Goal: Check status: Check status

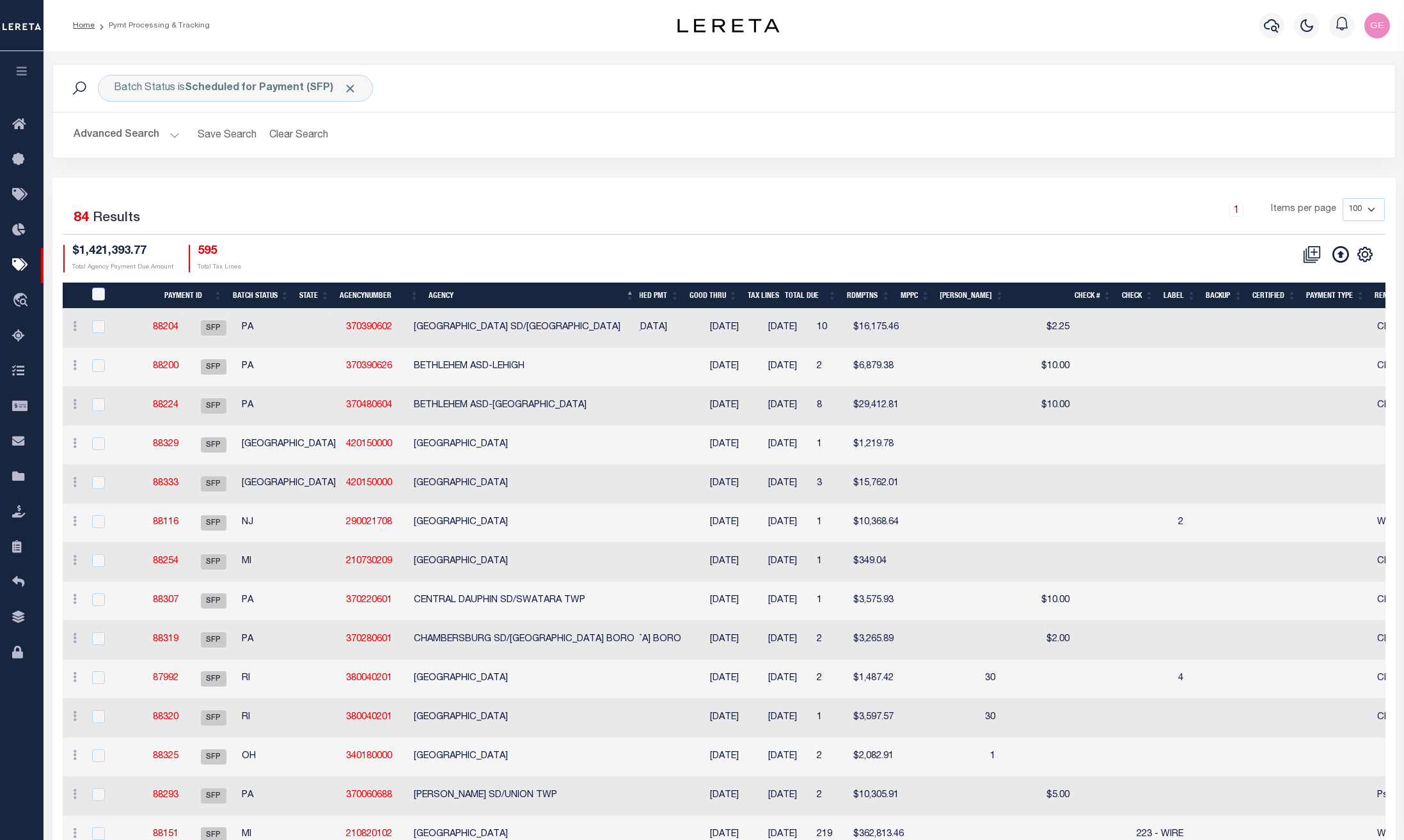
click at [1350, 250] on button at bounding box center [1340, 254] width 28 height 18
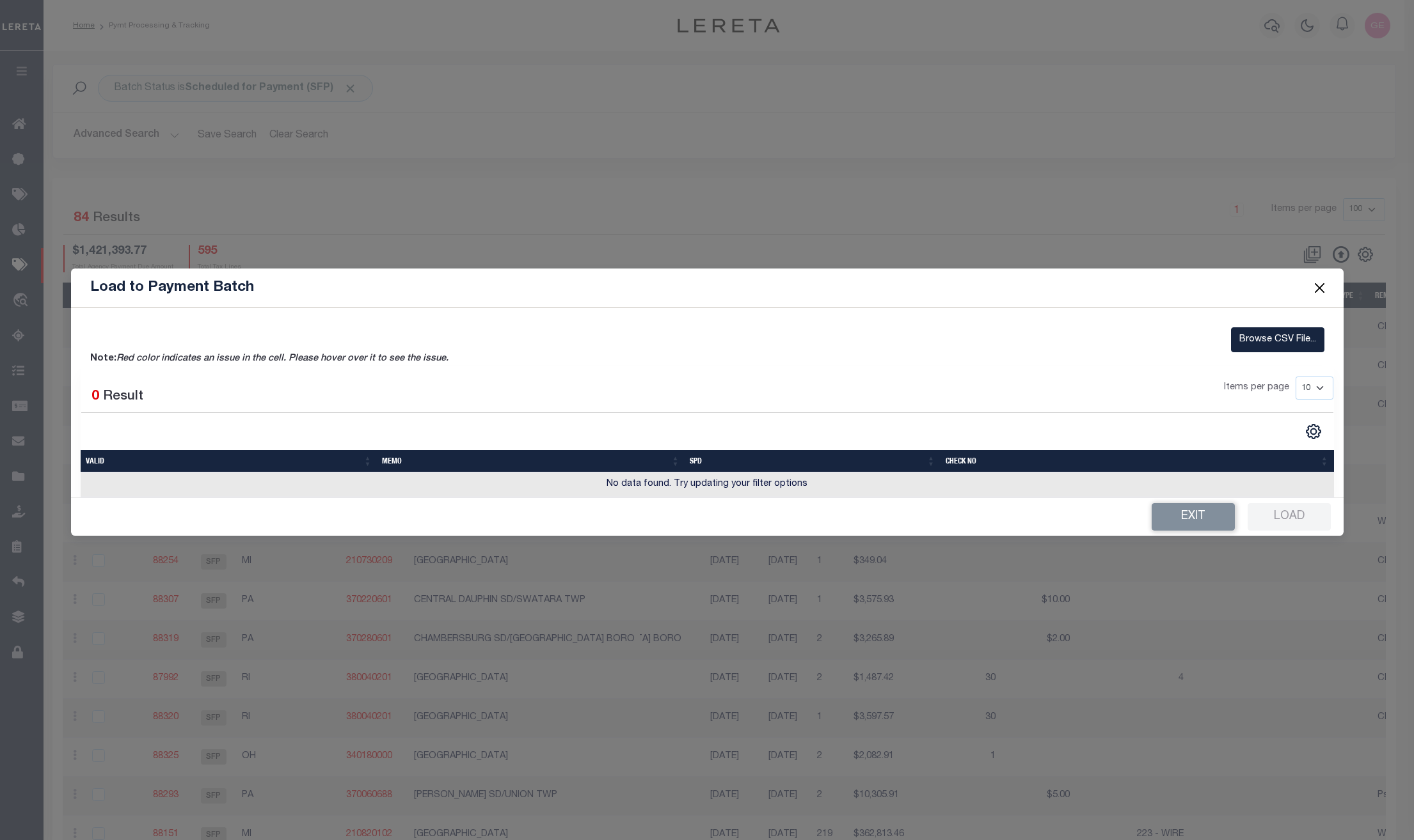
click at [1322, 283] on button "Close" at bounding box center [1319, 289] width 17 height 17
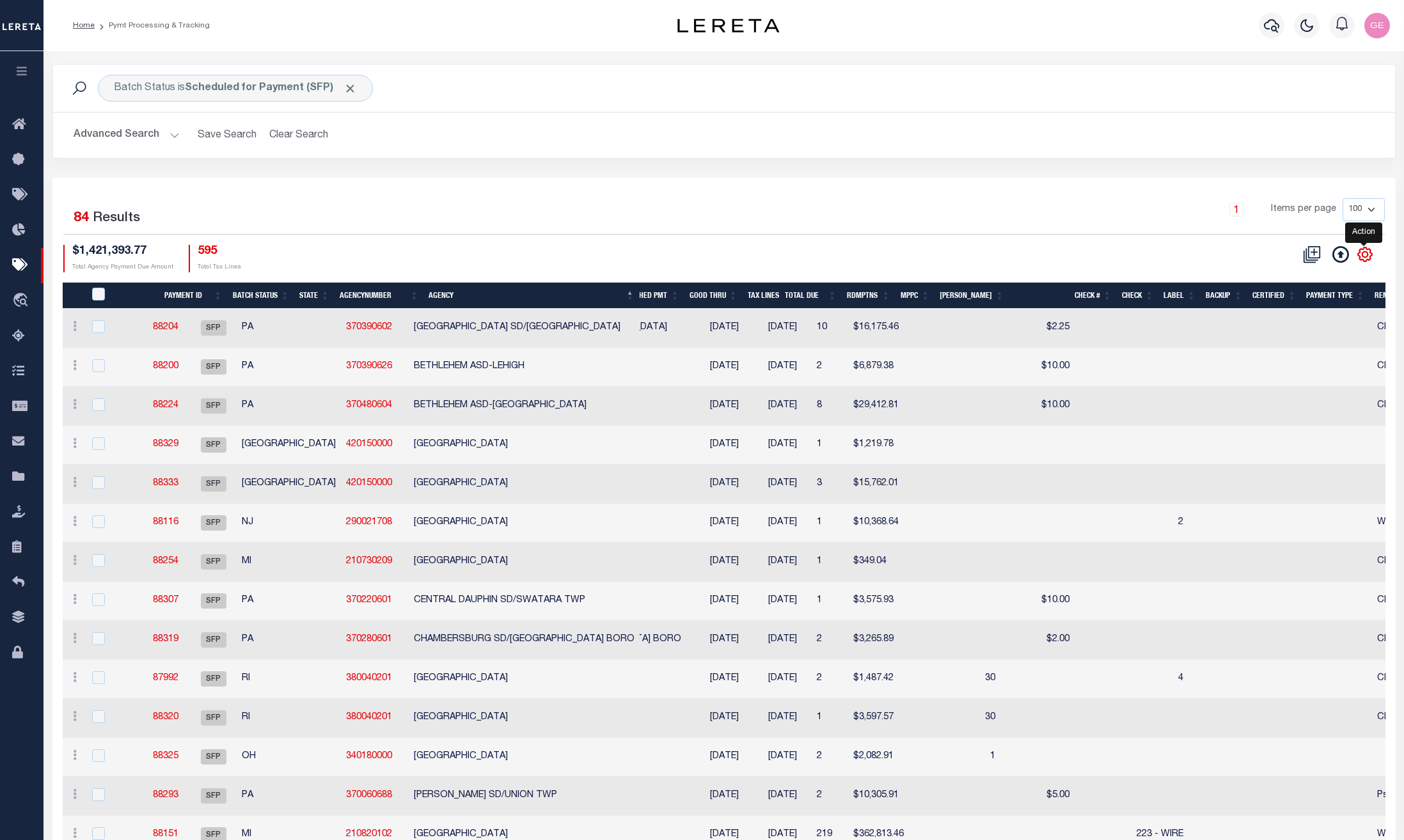
click at [1360, 260] on icon at bounding box center [1364, 254] width 14 height 14
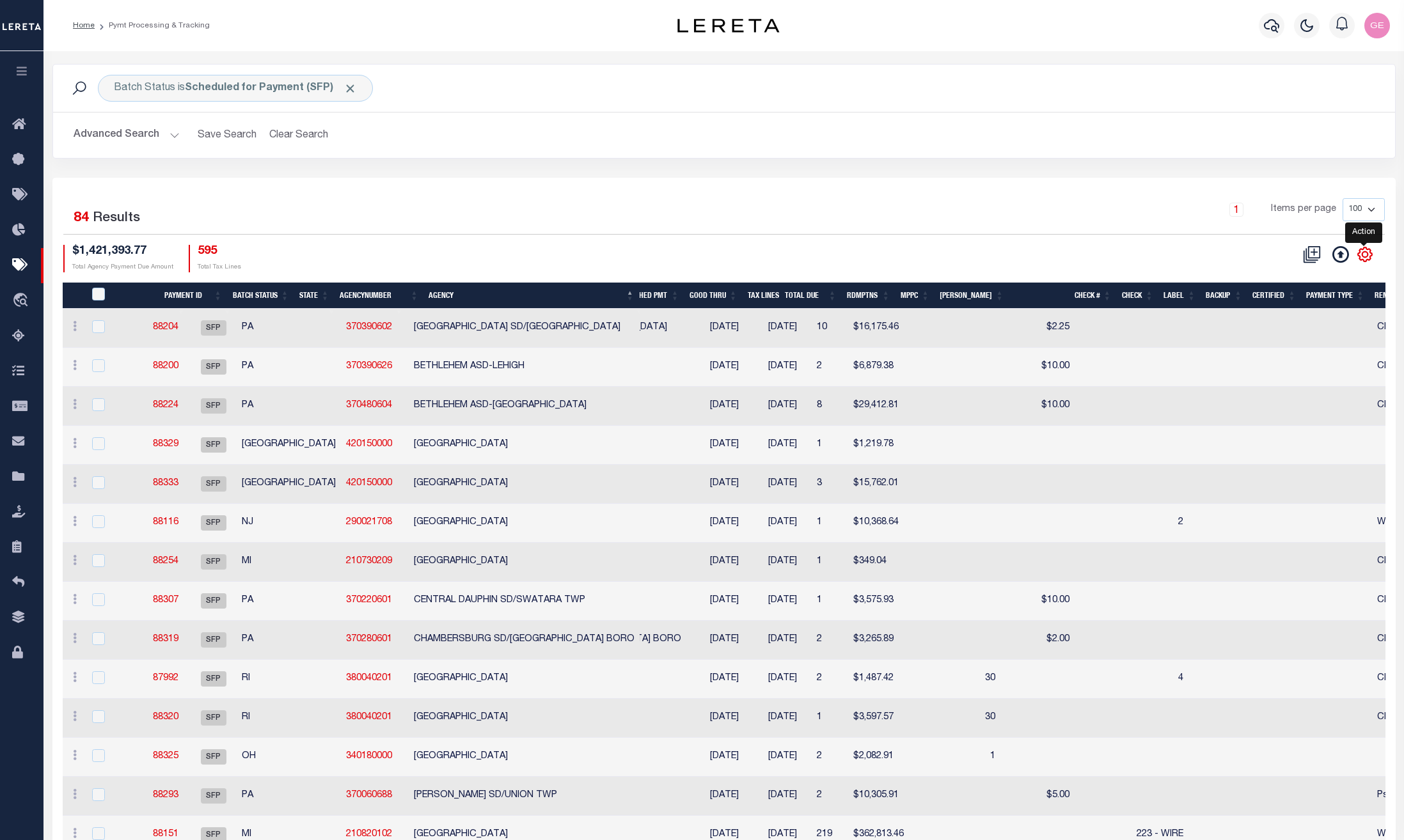
click at [1360, 260] on icon at bounding box center [1364, 254] width 14 height 14
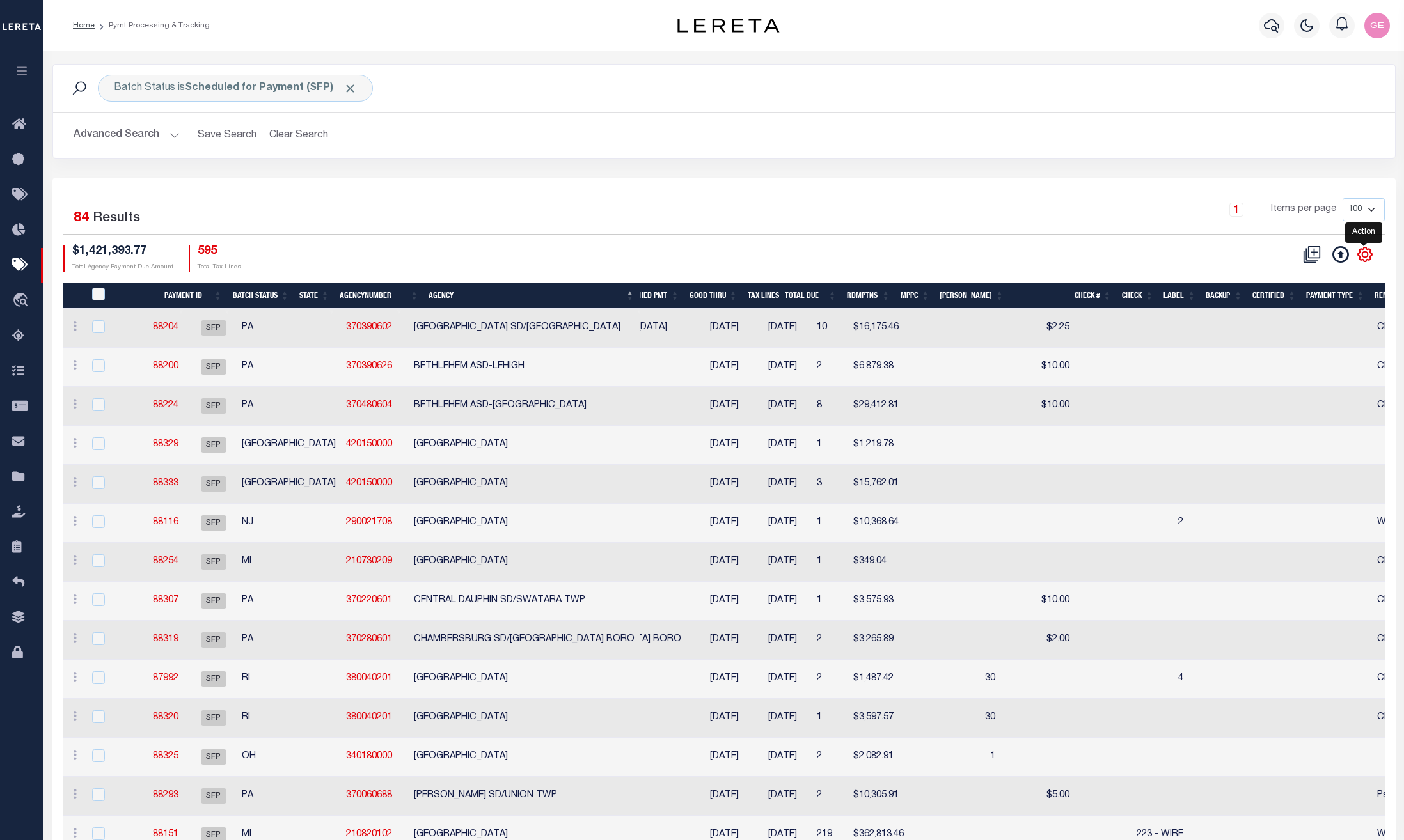
click at [1360, 260] on icon at bounding box center [1364, 254] width 14 height 14
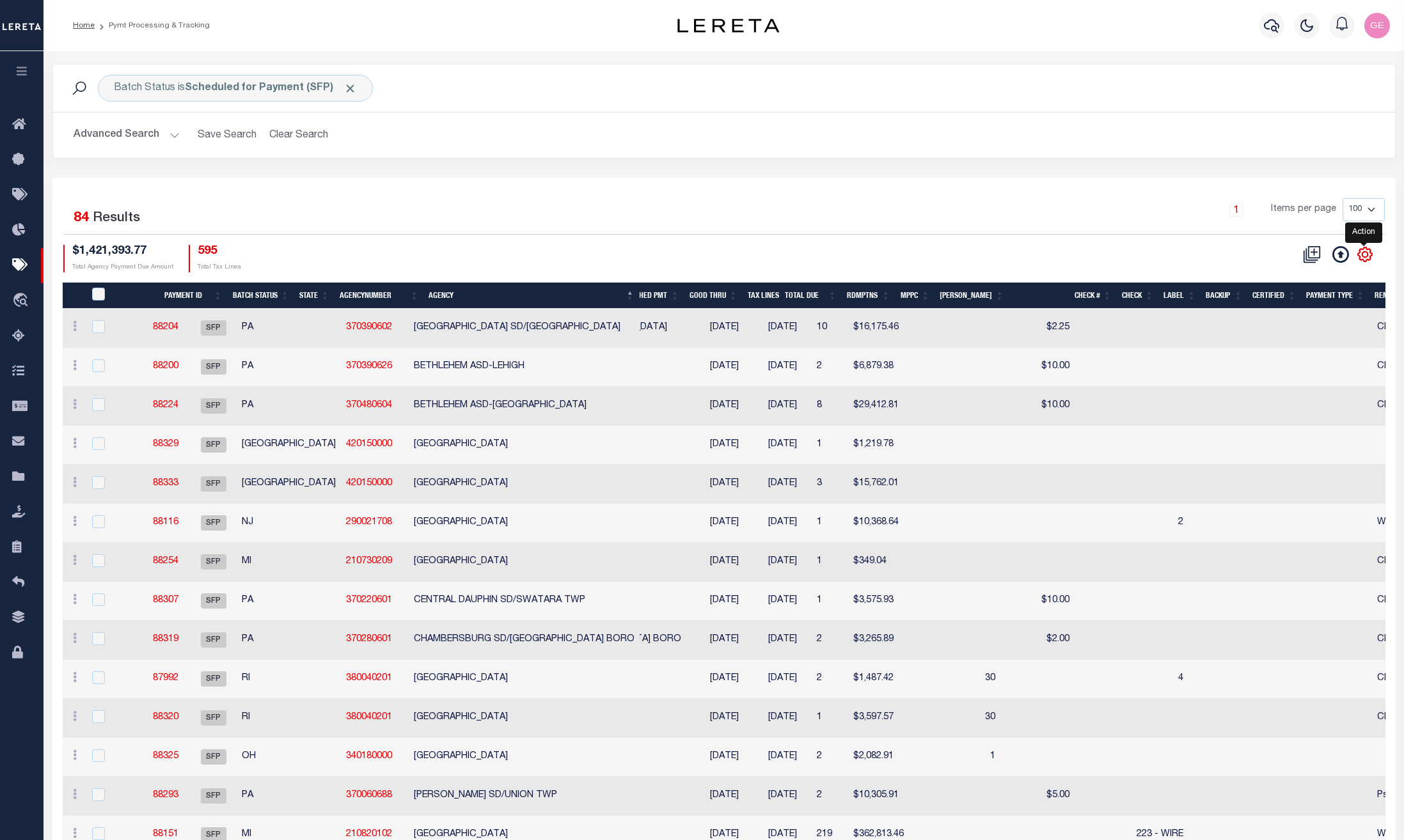
click at [1360, 260] on icon at bounding box center [1364, 254] width 14 height 14
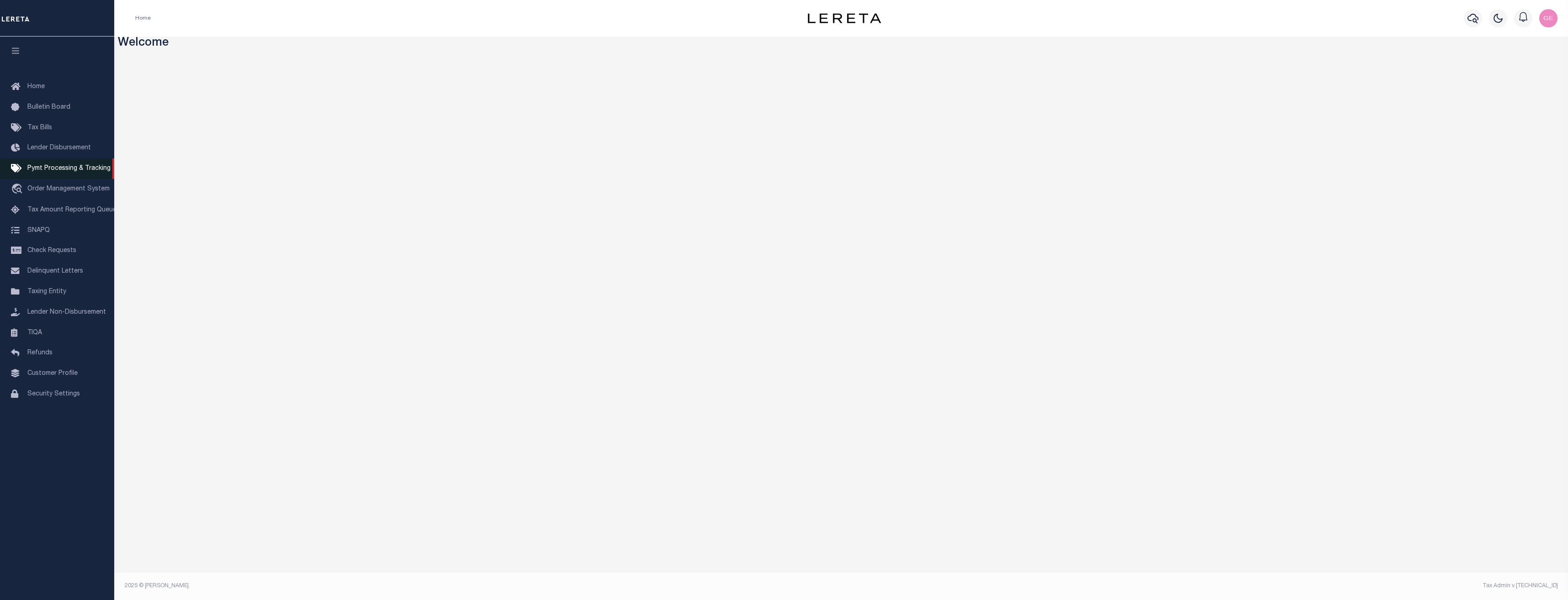
click at [60, 170] on span "Pymt Processing & Tracking" at bounding box center [69, 169] width 83 height 7
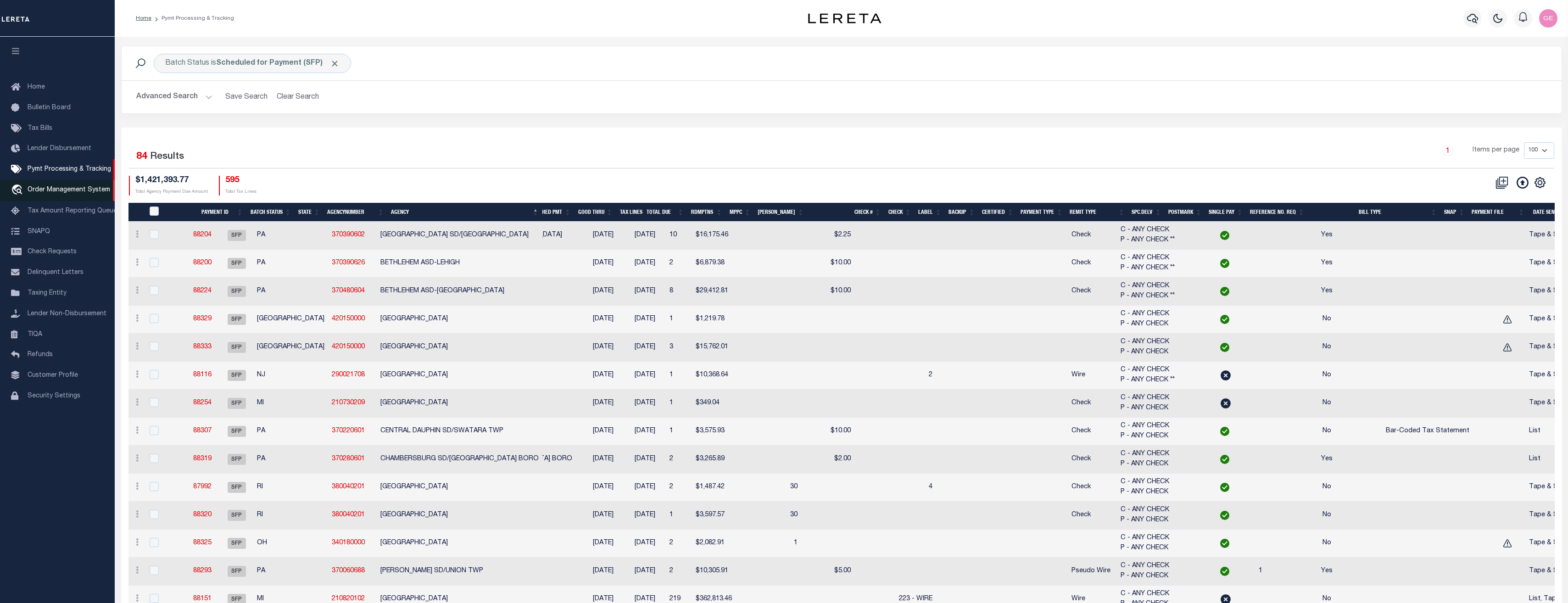
click at [90, 199] on link "travel_explore Order Management System" at bounding box center [57, 190] width 115 height 21
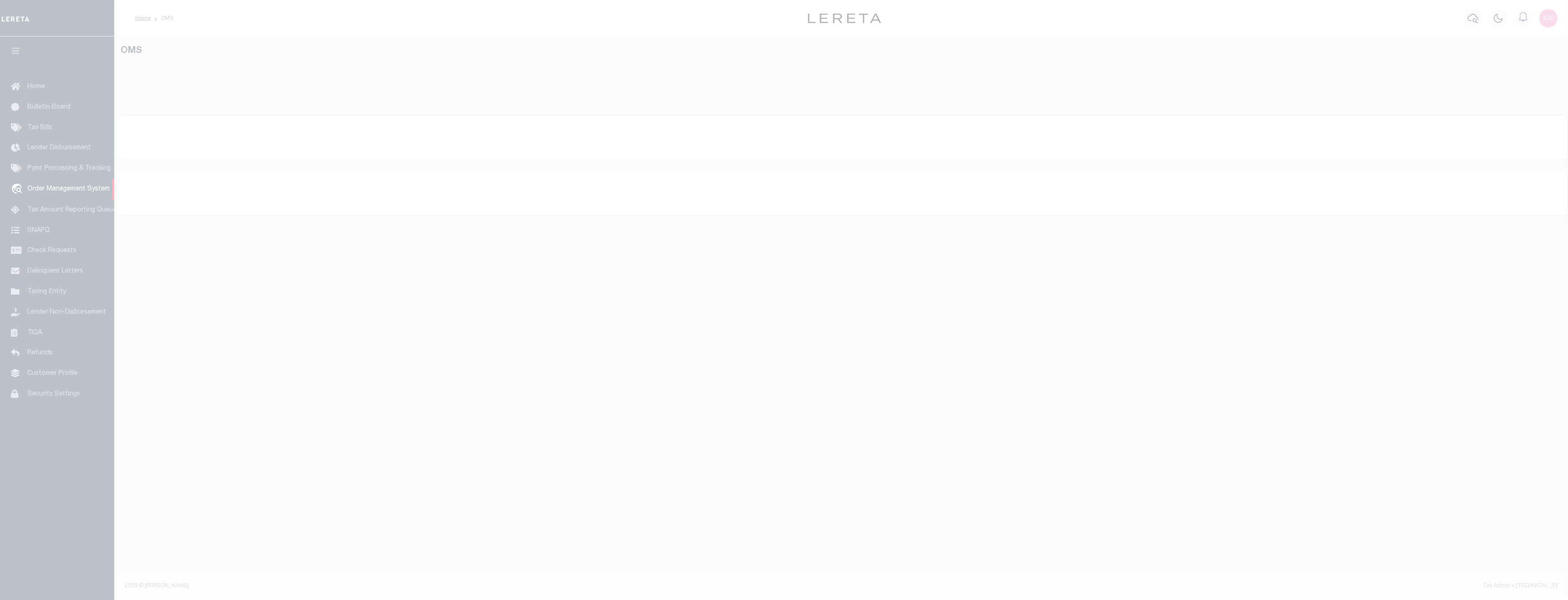
select select "200"
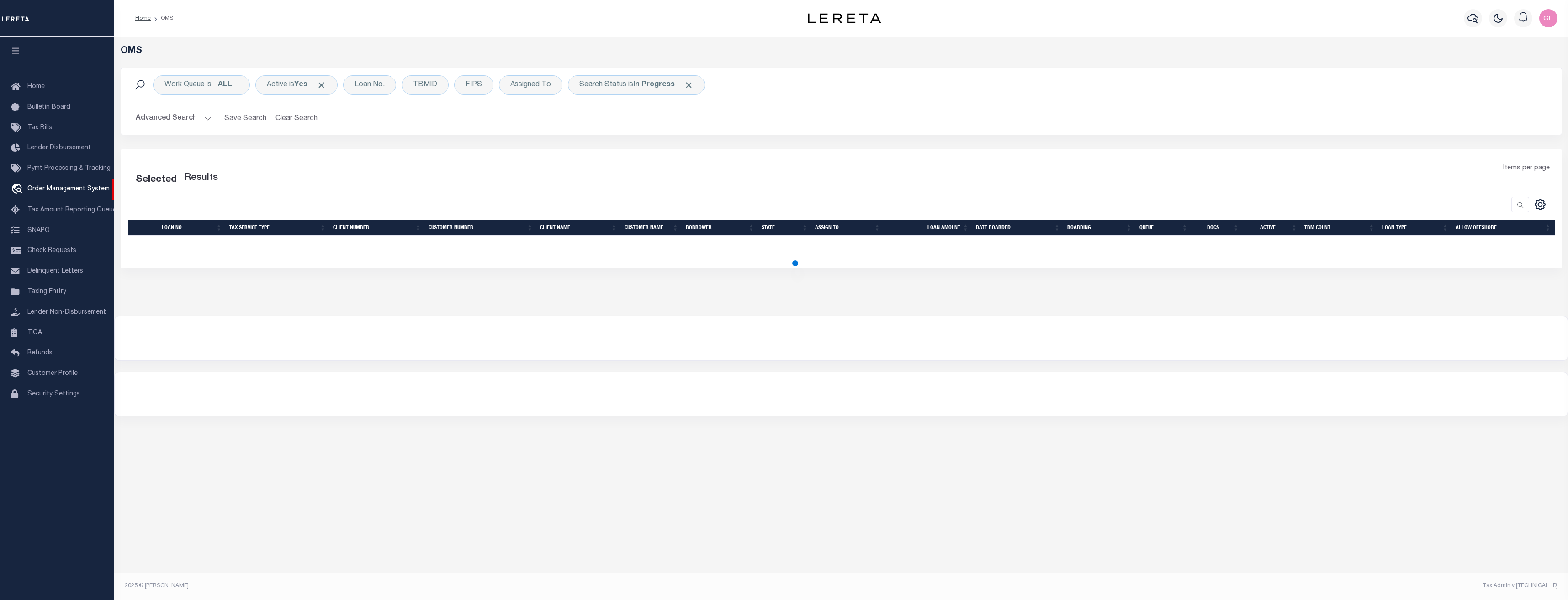
select select "200"
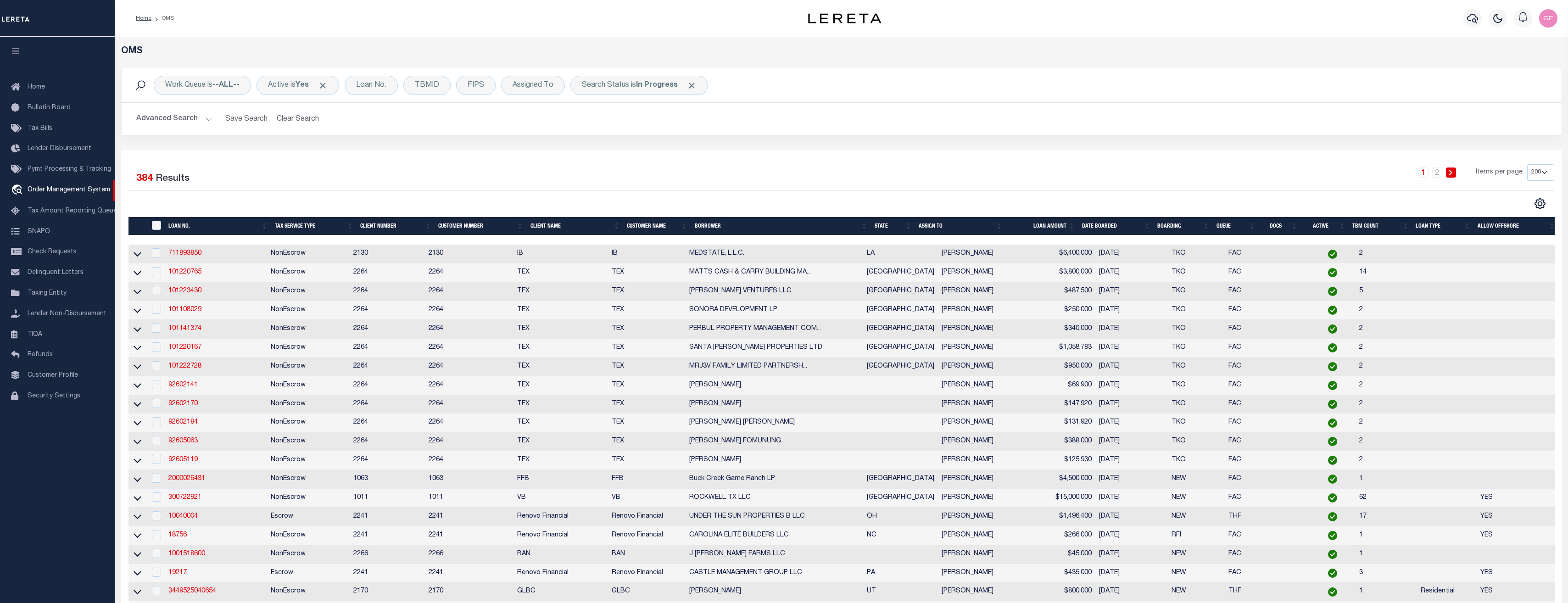
click at [191, 320] on td "101108029" at bounding box center [215, 310] width 102 height 19
checkbox input "true"
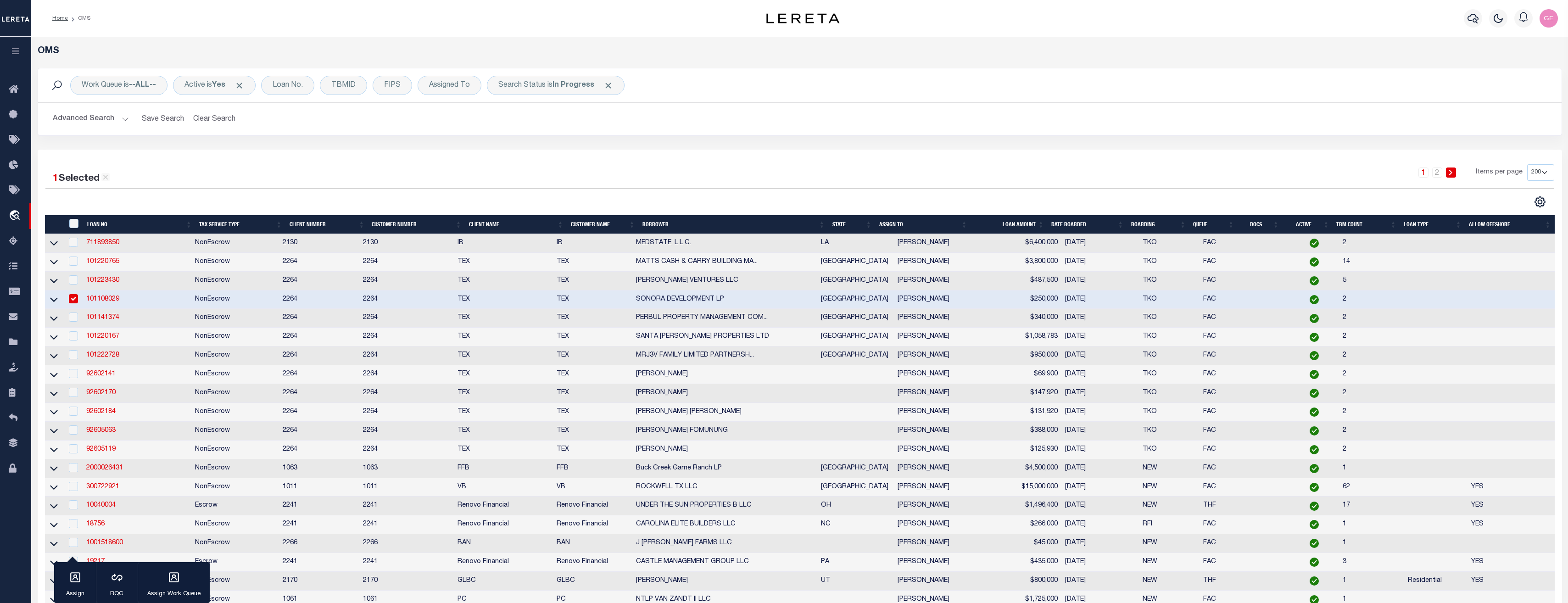
click at [103, 300] on link "101108029" at bounding box center [103, 299] width 33 height 7
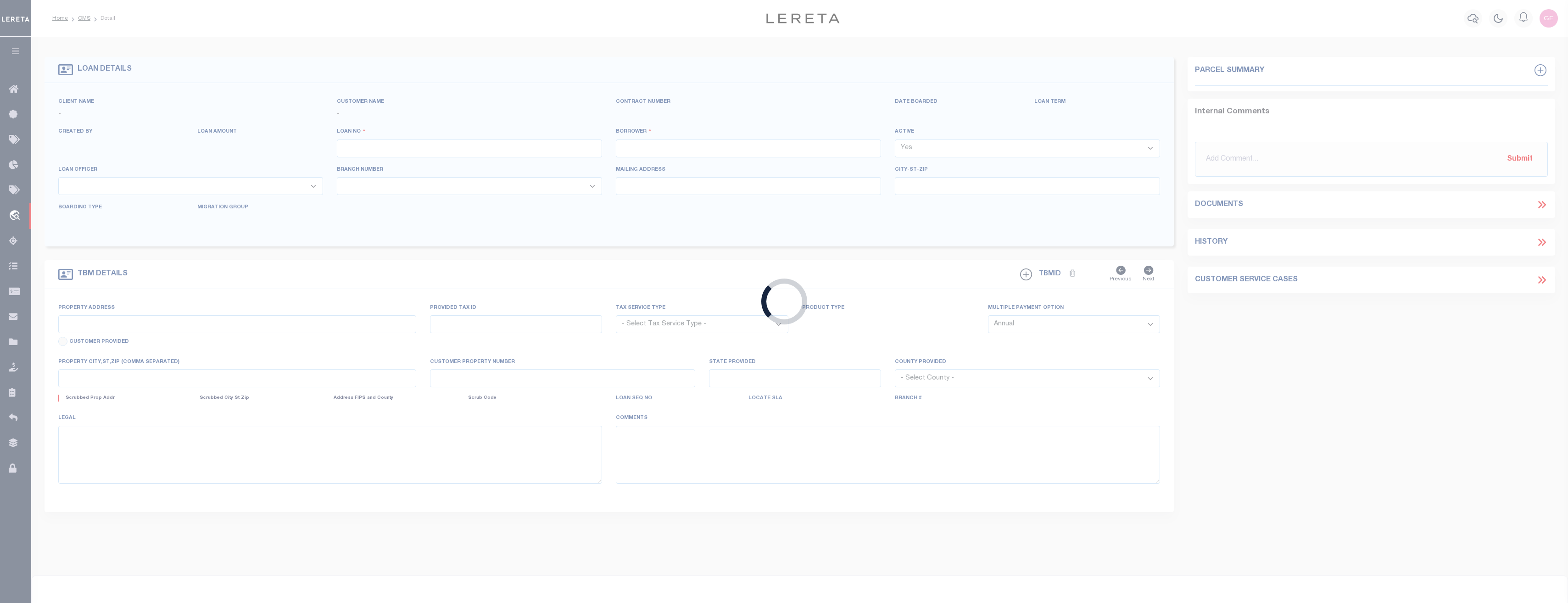
type input "101108029"
type input "SONORA DEVELOPMENT LP"
select select
type input "[STREET_ADDRESS]"
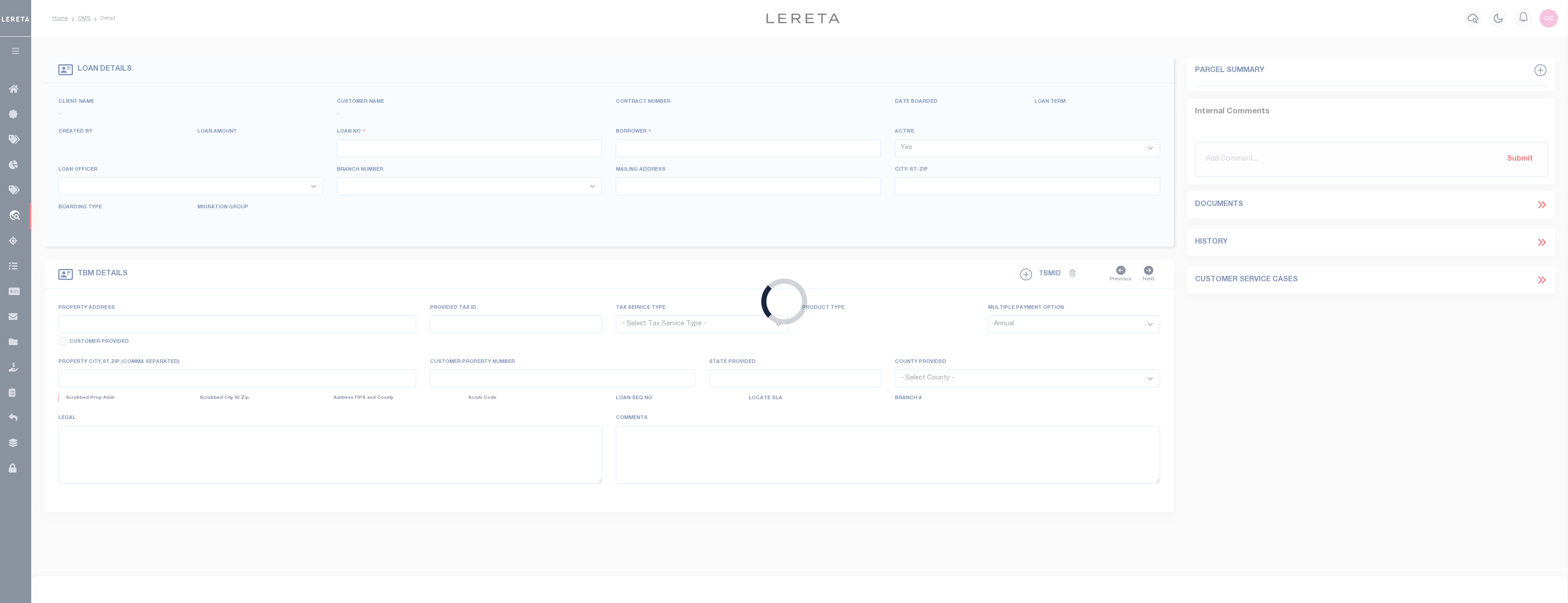
type input "OLMITO TX 78575"
select select "NonEscrow"
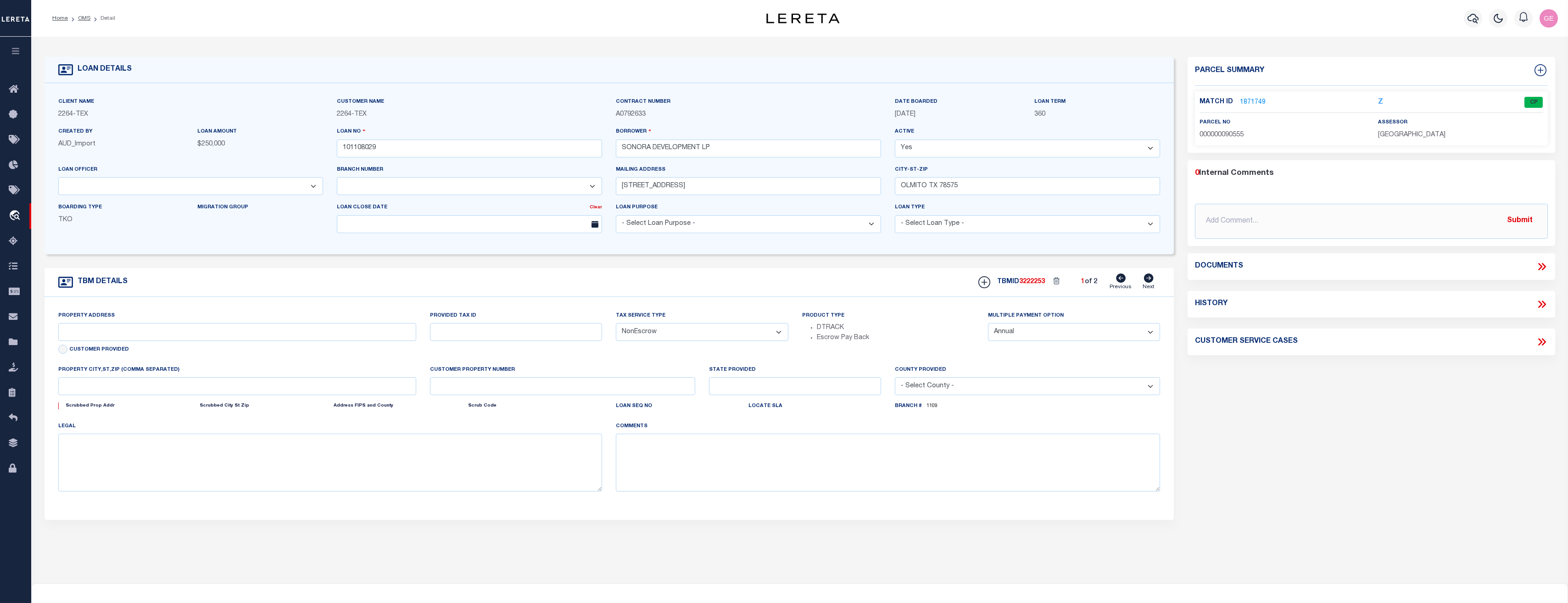
click at [1259, 101] on link "1871749" at bounding box center [1253, 103] width 26 height 10
select select "46634"
select select "8139"
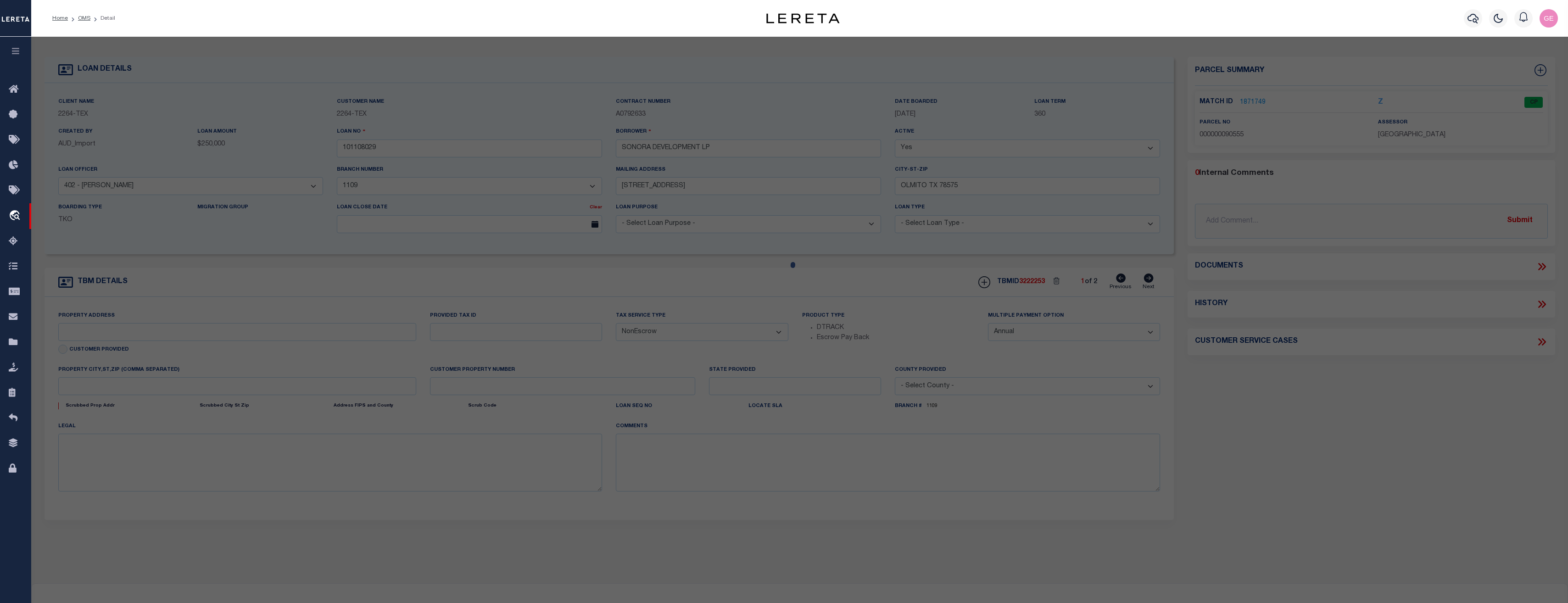
type input "[STREET_ADDRESS]"
type input "45-0000-1710-0160-00"
select select
type input "OLMITO TX 78575"
type input "[GEOGRAPHIC_DATA]"
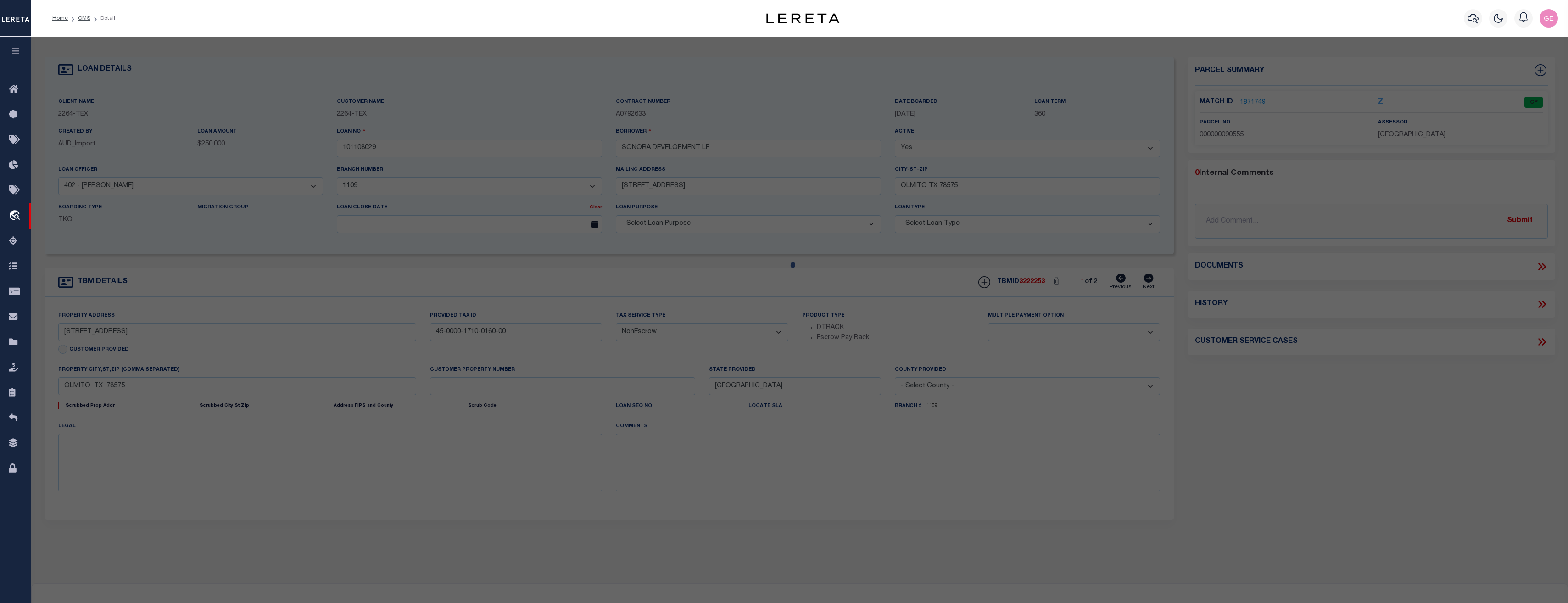
select select
type textarea "LTS 16 & 17 BLK 171 OLMITO TOWNSITE CCTX"
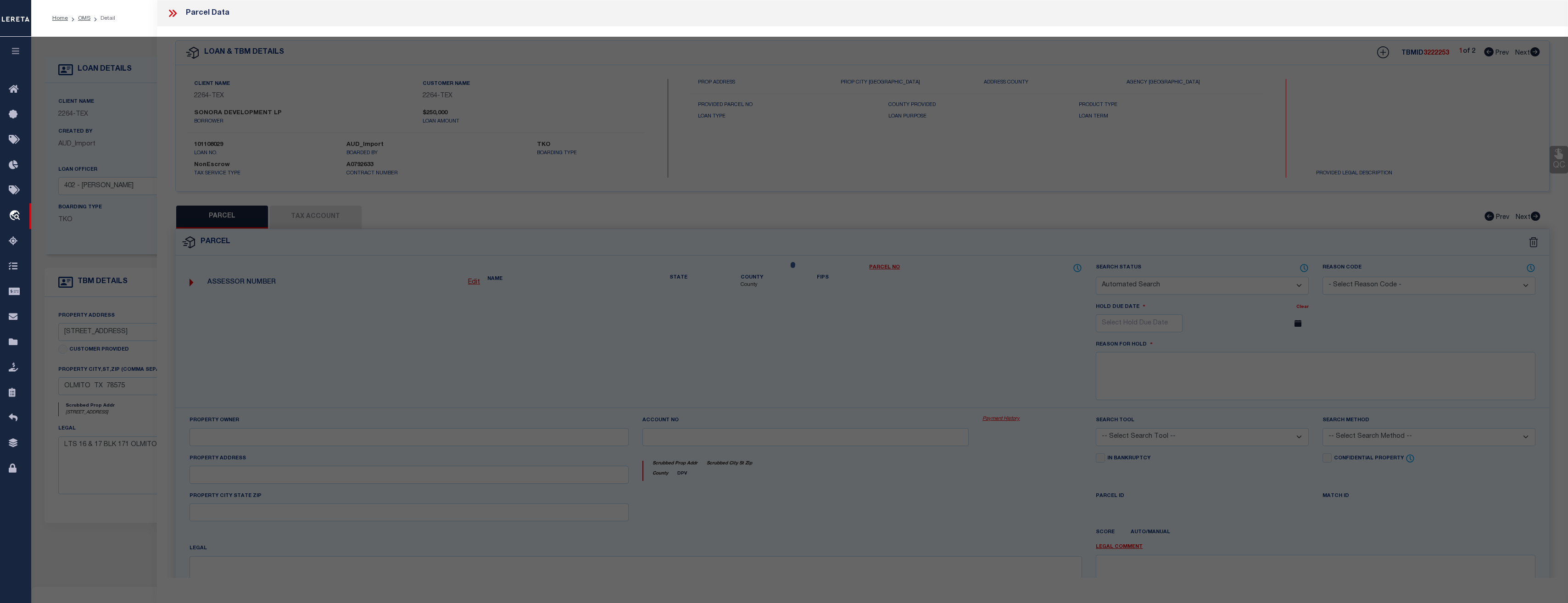
checkbox input "false"
select select "CP"
type input "SONORA DEVELOPMENT LP"
select select
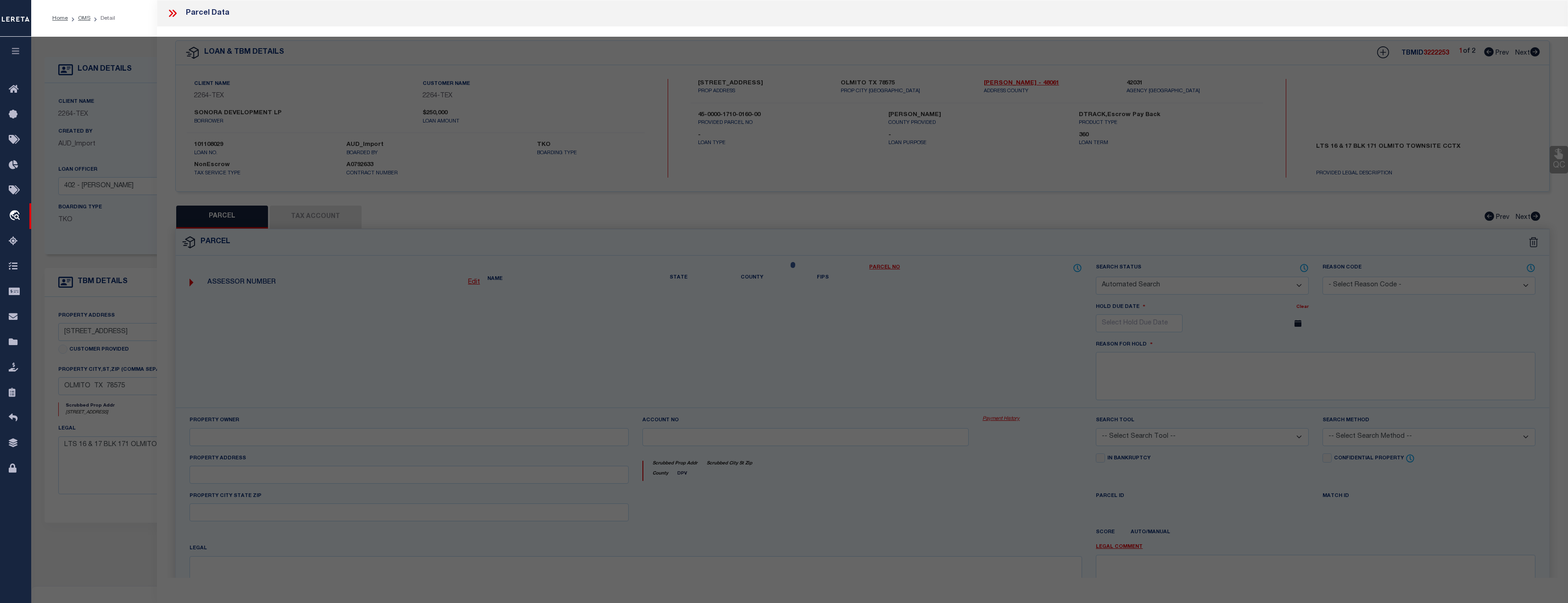
type input "9675 ANACUA"
type input "BROWNSVILLE, TX"
type textarea "OLMITO ORIGINAL TOWNSITE LOT 16-17 BLK 171"
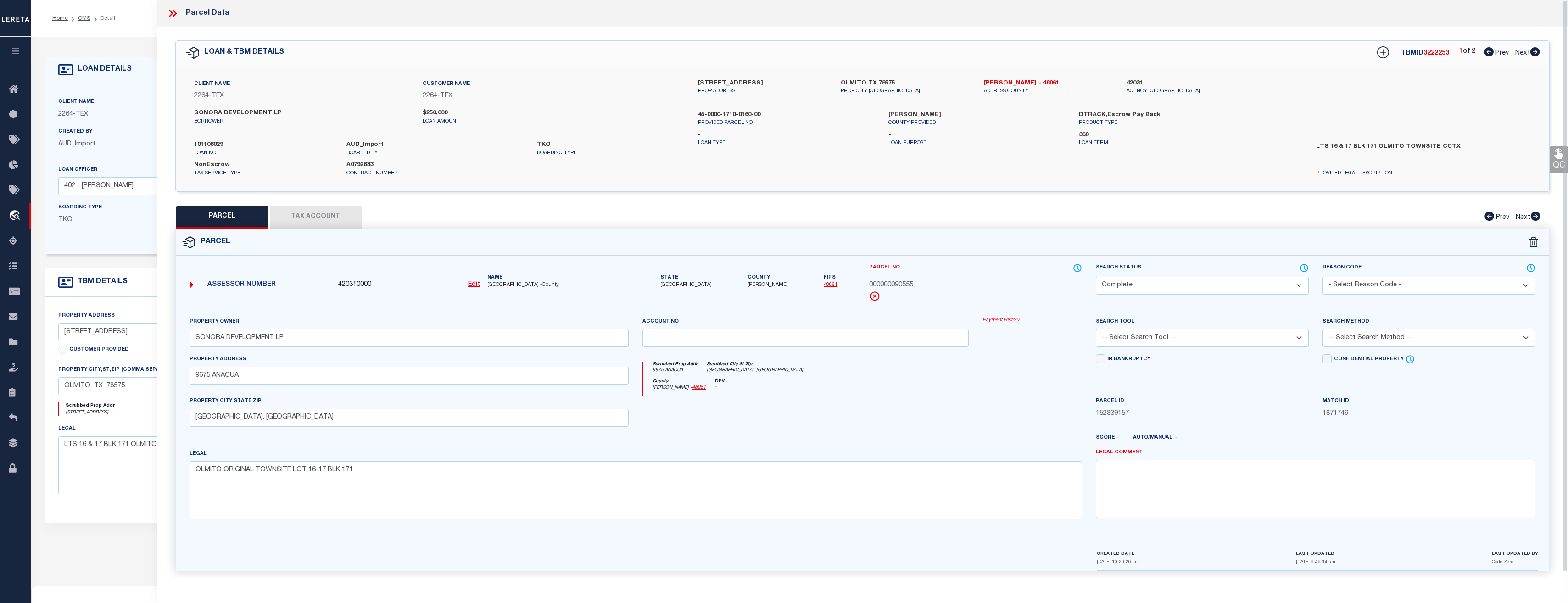
click at [985, 321] on link "Payment History" at bounding box center [1032, 320] width 100 height 8
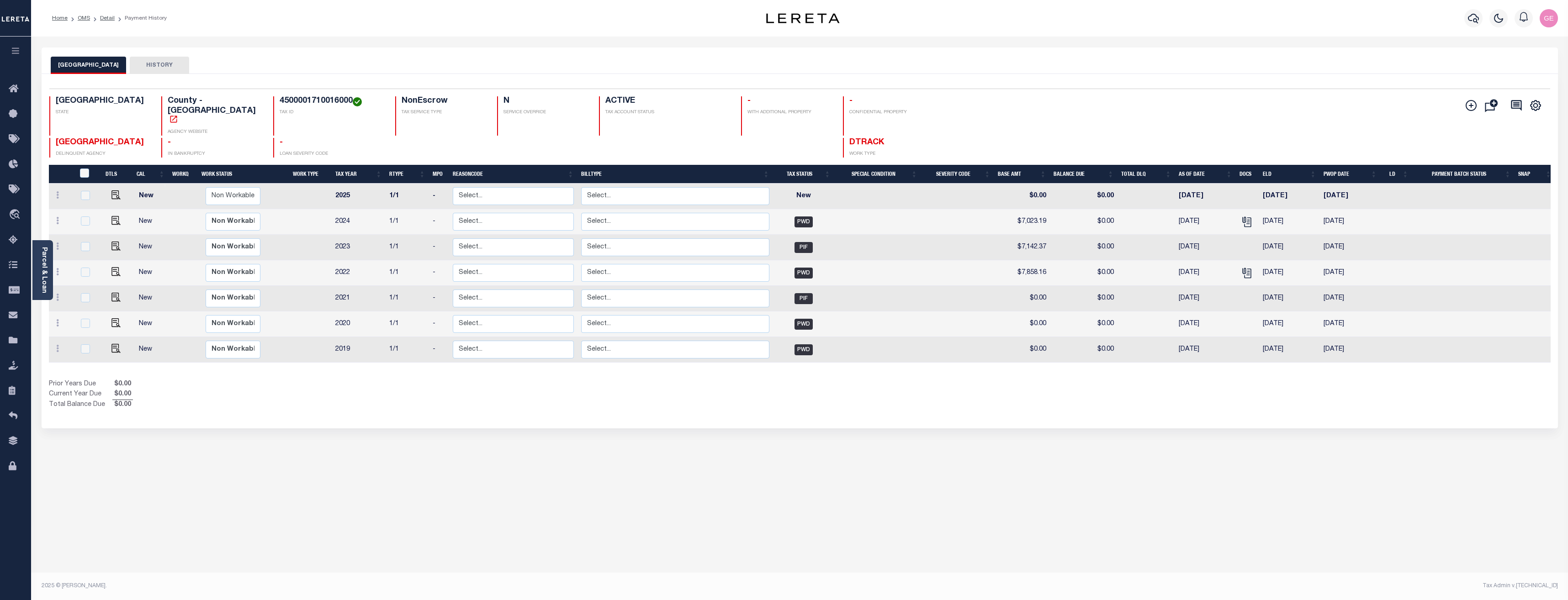
drag, startPoint x: 1533, startPoint y: 100, endPoint x: 1533, endPoint y: 95, distance: 5.0
click at [1534, 92] on div "Selected 7 Results 1 Items per page 25 50 100 TX STATE County - TX AGENCY WEBSI…" at bounding box center [800, 123] width 1516 height 69
click at [1541, 100] on icon "" at bounding box center [1536, 106] width 12 height 12
click at [1538, 102] on icon "" at bounding box center [1536, 105] width 10 height 10
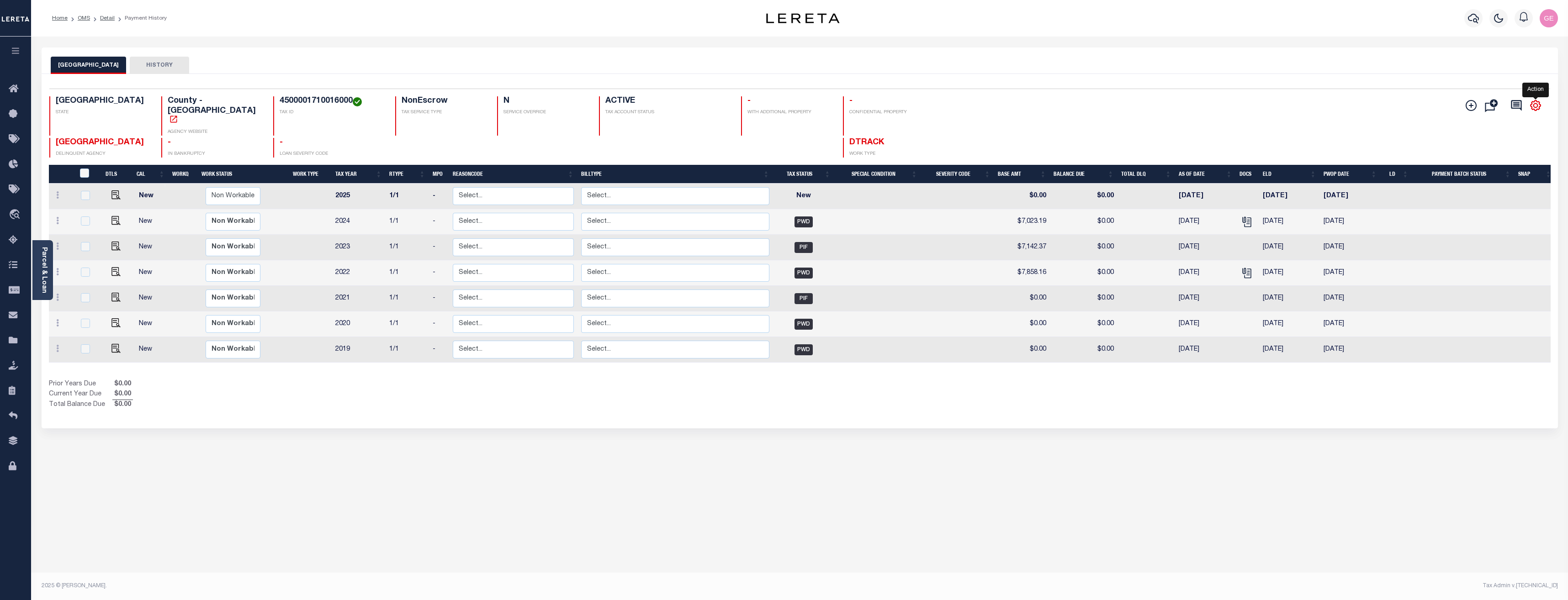
click at [1538, 102] on icon "" at bounding box center [1536, 105] width 10 height 10
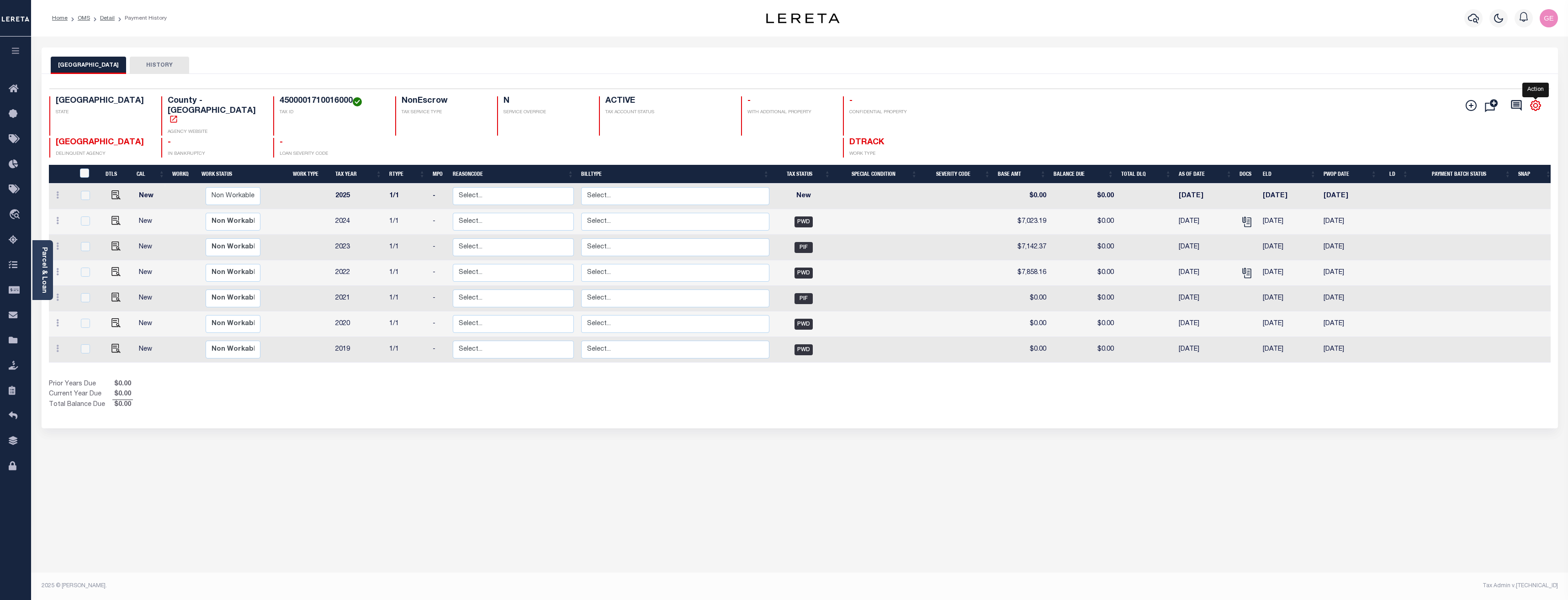
click at [1538, 102] on icon "" at bounding box center [1536, 105] width 10 height 10
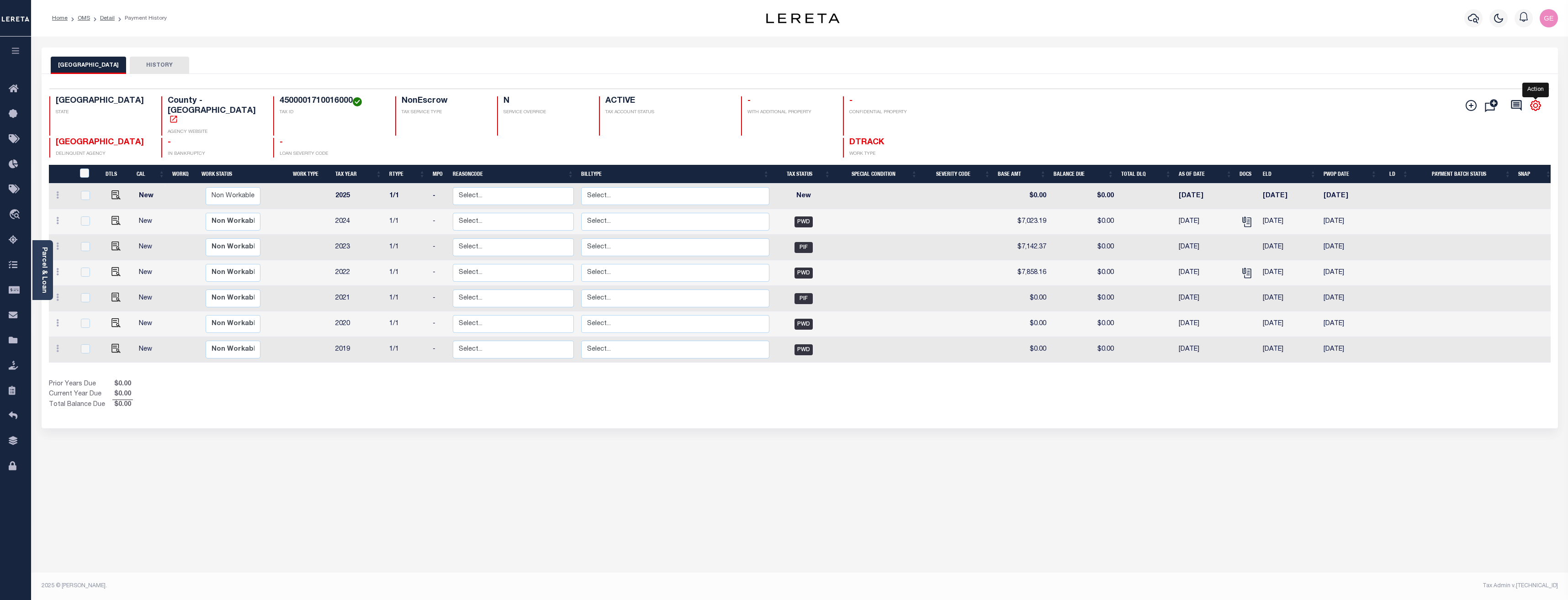
click at [1538, 102] on icon "" at bounding box center [1536, 105] width 10 height 10
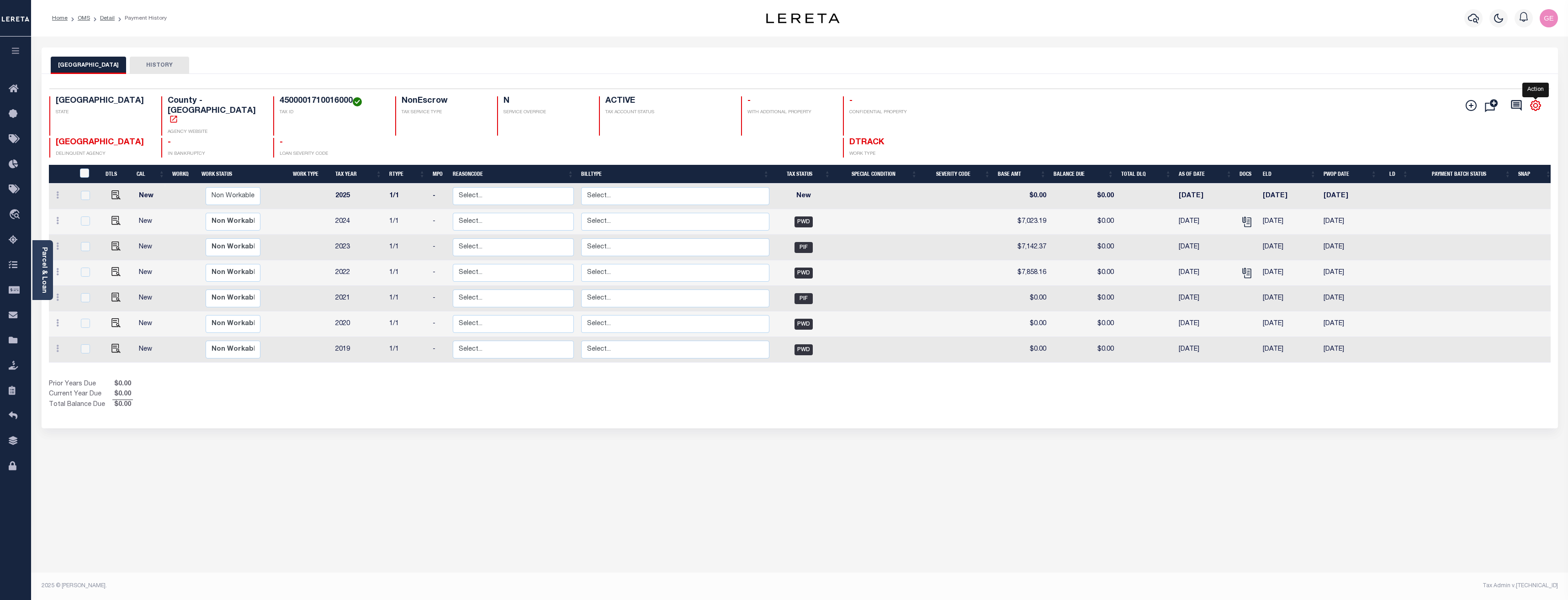
click at [1538, 102] on icon "" at bounding box center [1536, 105] width 10 height 10
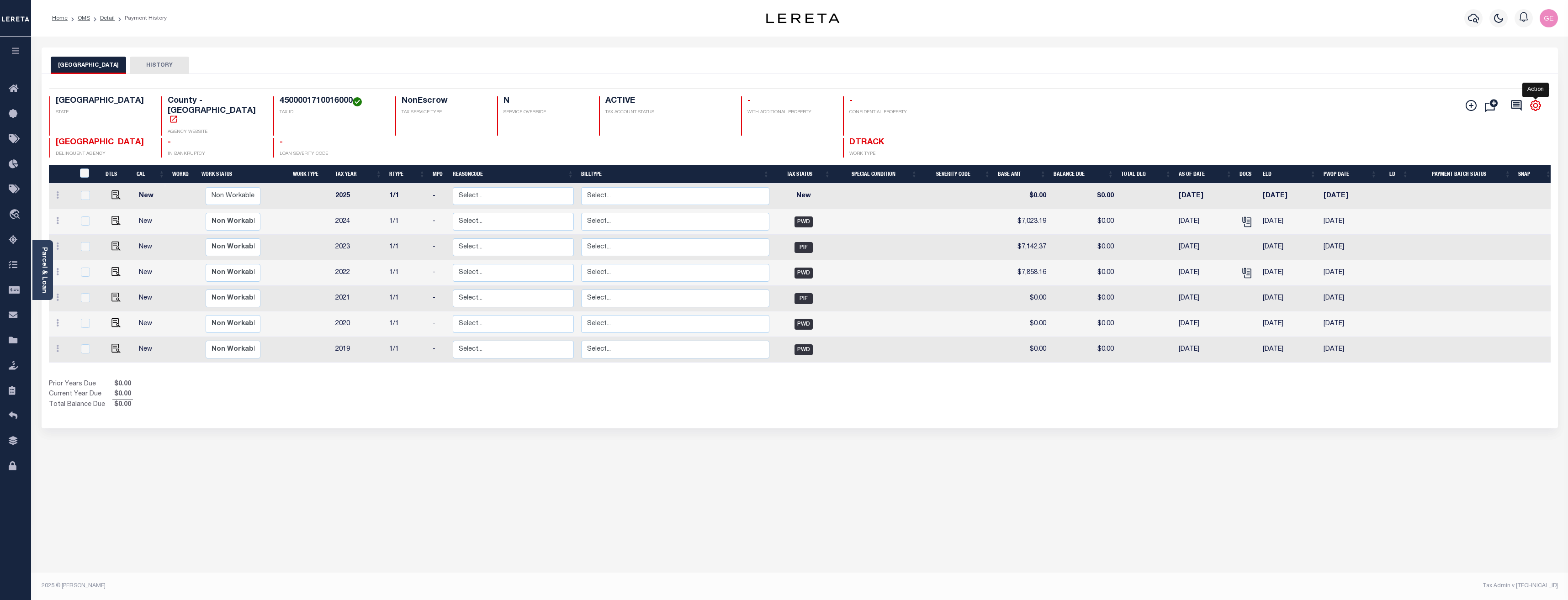
click at [1538, 102] on icon "" at bounding box center [1536, 105] width 10 height 10
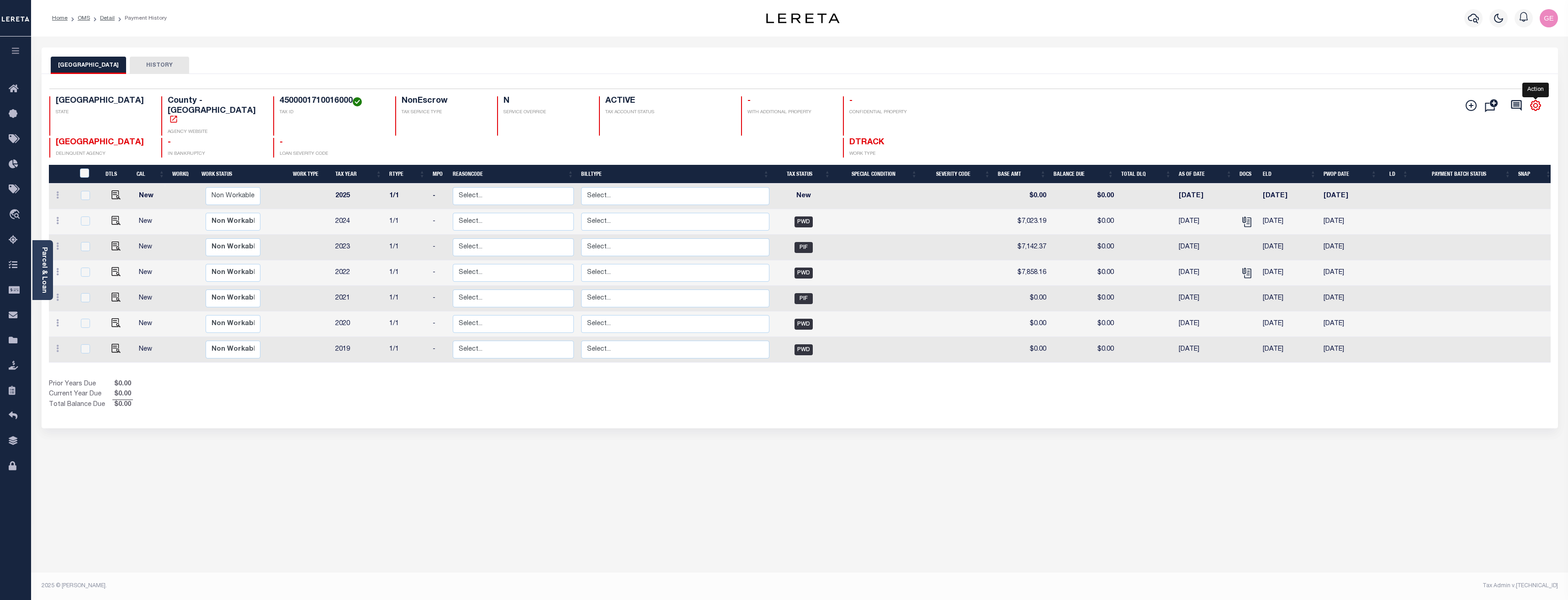
click at [1538, 102] on icon "" at bounding box center [1536, 105] width 10 height 10
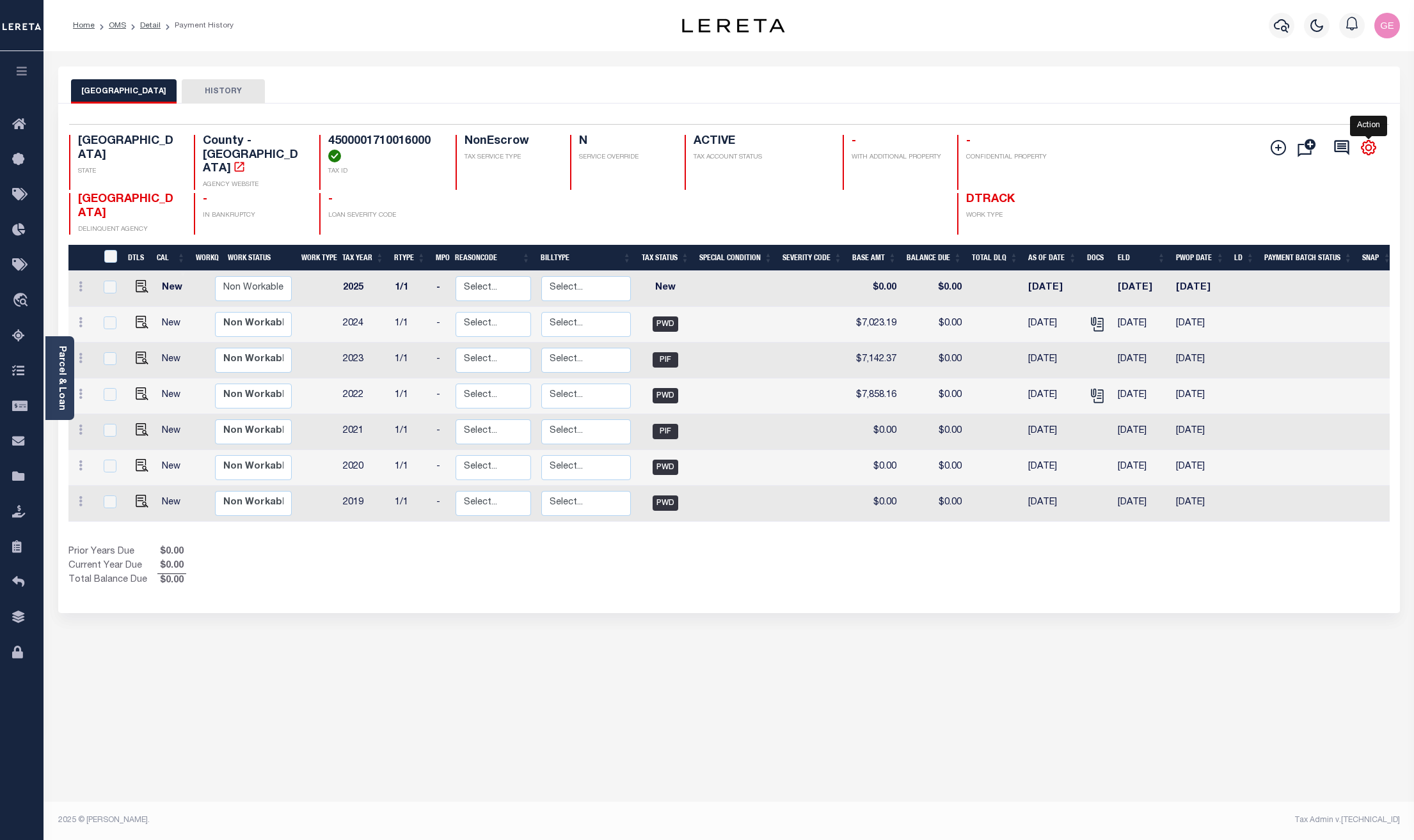
click at [1372, 146] on icon "" at bounding box center [1369, 148] width 17 height 17
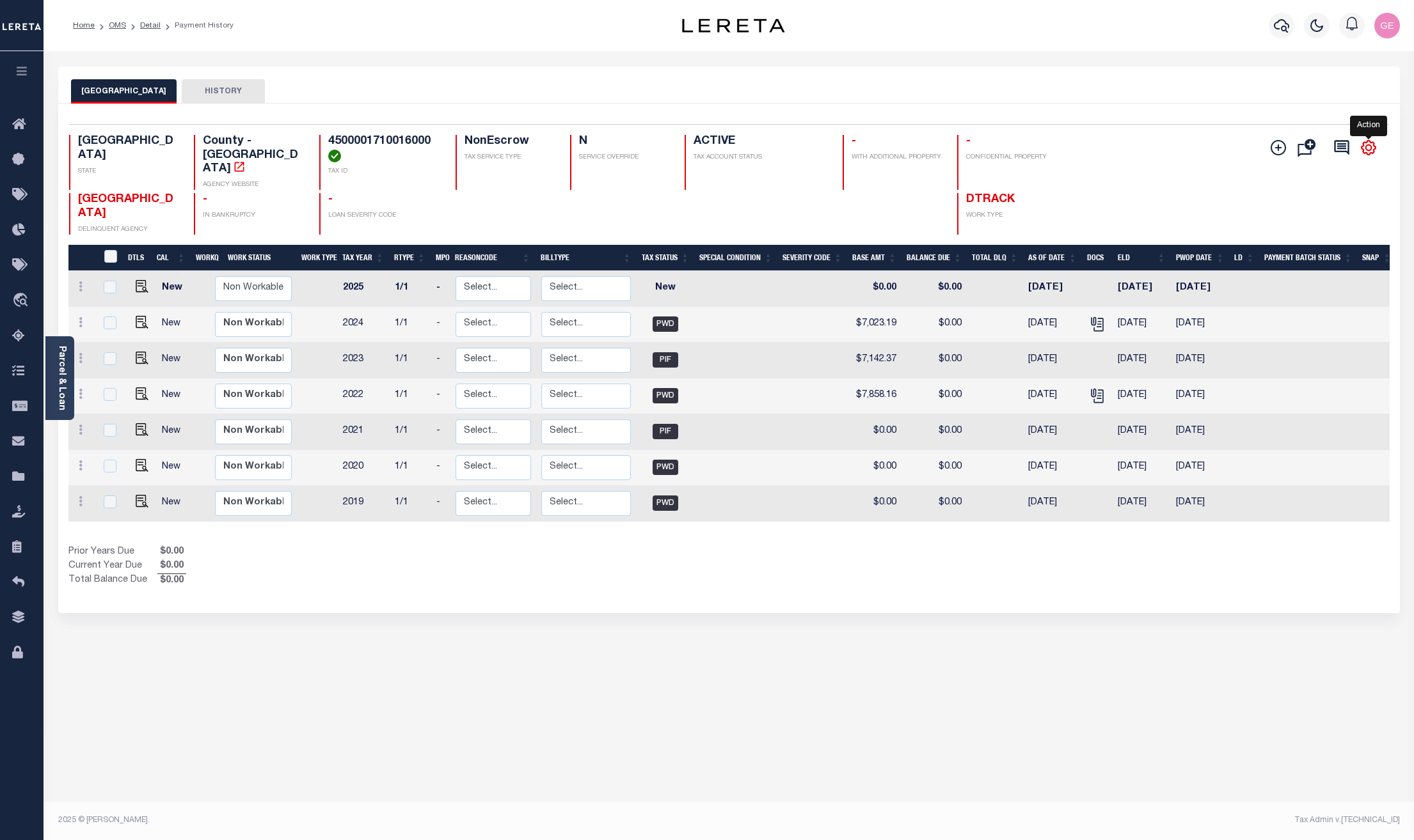
click at [1372, 146] on icon "" at bounding box center [1369, 148] width 17 height 17
click at [1365, 146] on icon "" at bounding box center [1369, 148] width 17 height 17
click at [1354, 146] on button "0 Internal Comments @Aakash Patel @Adrian Garin @Agustin Fernandez @Ahmad Darwi…" at bounding box center [1341, 147] width 33 height 20
click at [1371, 147] on icon "" at bounding box center [1368, 147] width 6 height 6
click at [1370, 152] on icon "" at bounding box center [1369, 148] width 17 height 17
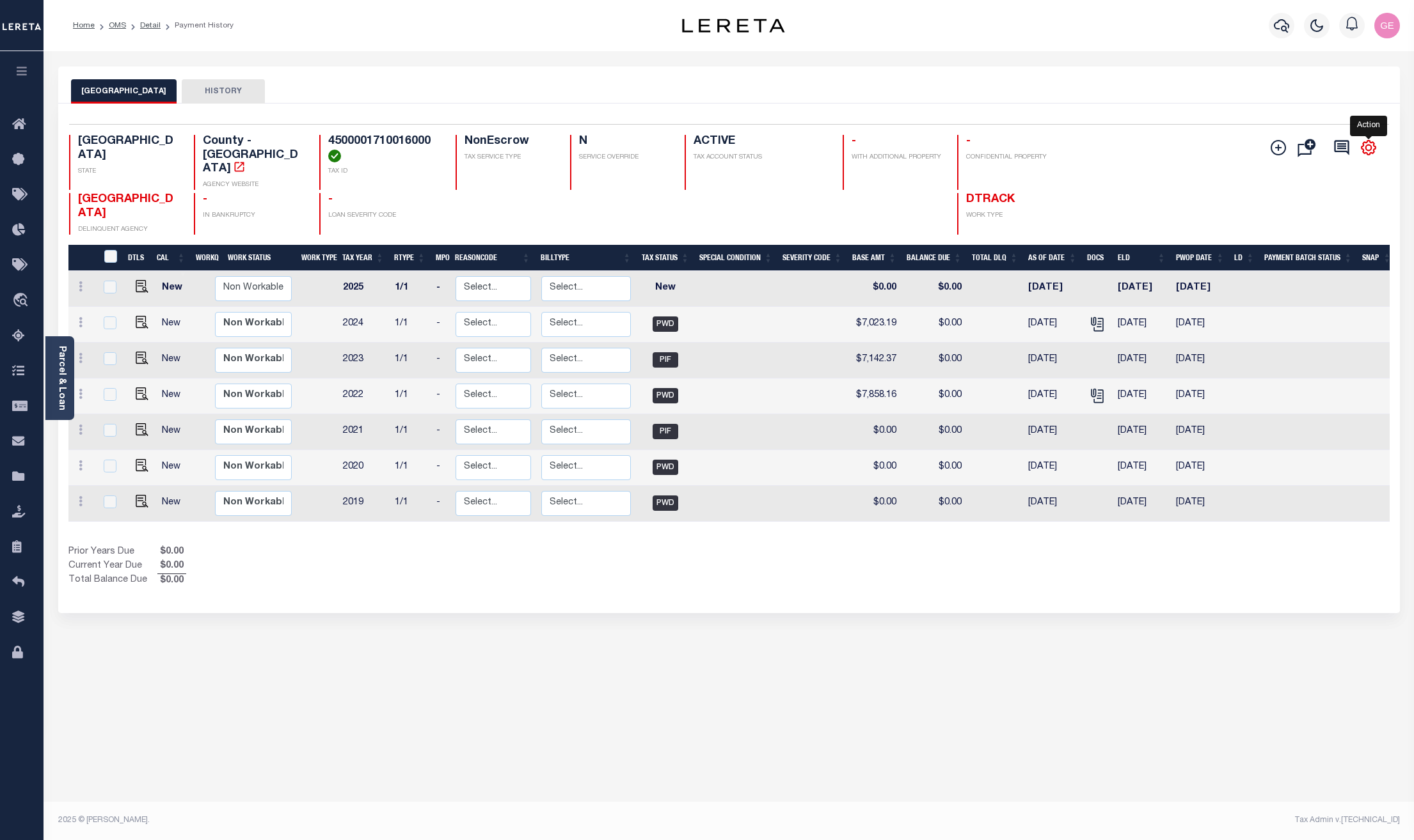
click at [1369, 154] on icon "" at bounding box center [1369, 148] width 17 height 17
click at [1155, 193] on div "CAMERON COUNTY DELINQUENT AGENCY - IN BANKRUPTCY - LOAN SEVERITY CODE DTRACK WO…" at bounding box center [619, 214] width 1099 height 42
click at [1367, 152] on icon "" at bounding box center [1369, 148] width 17 height 17
click at [1371, 153] on icon "" at bounding box center [1369, 147] width 14 height 14
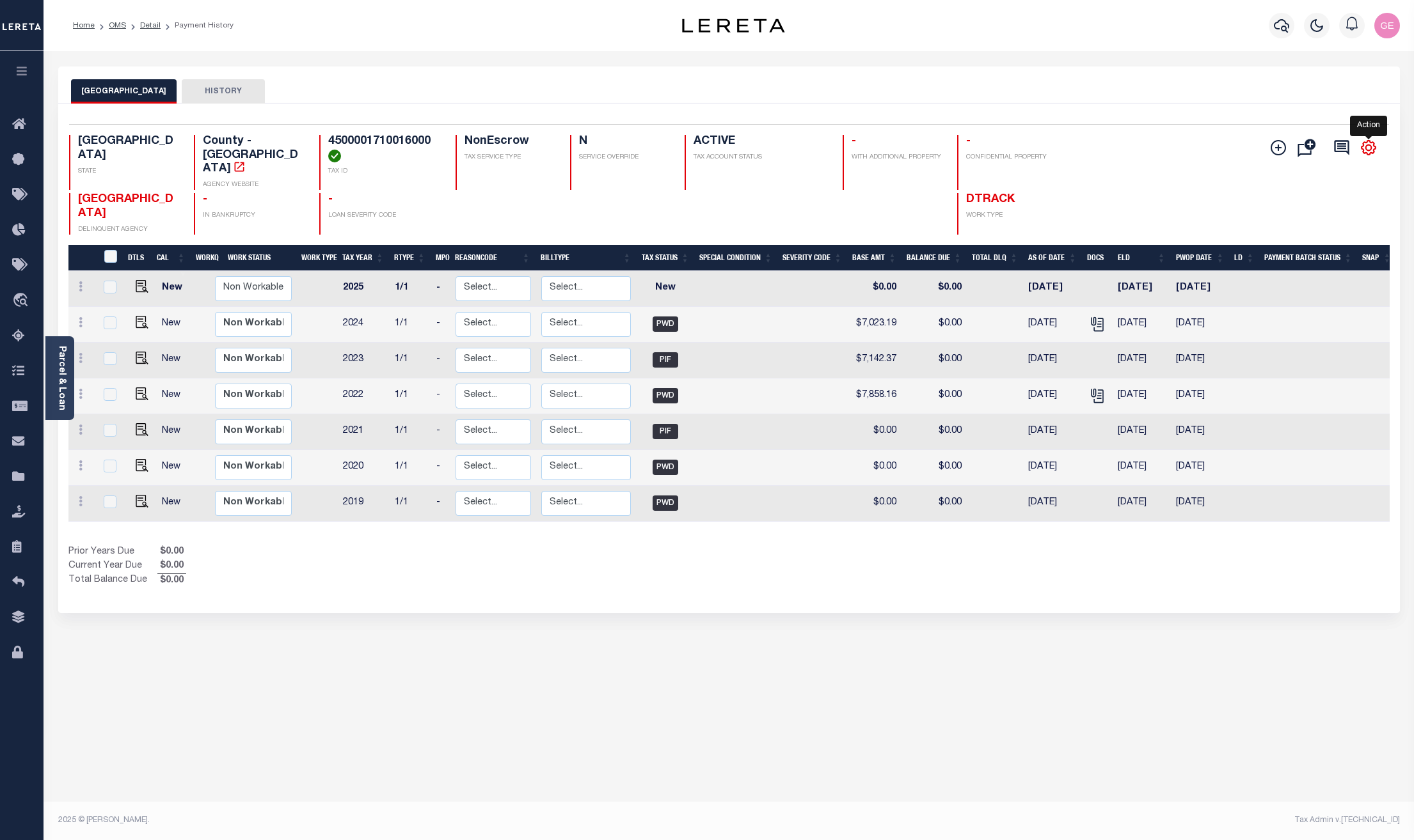
click at [1371, 153] on icon "" at bounding box center [1369, 147] width 14 height 14
click at [1363, 152] on icon "" at bounding box center [1369, 147] width 14 height 14
click at [1365, 155] on icon "" at bounding box center [1369, 148] width 17 height 17
click at [1370, 159] on div "Add Installment Line [GEOGRAPHIC_DATA] Fees" at bounding box center [1319, 147] width 119 height 26
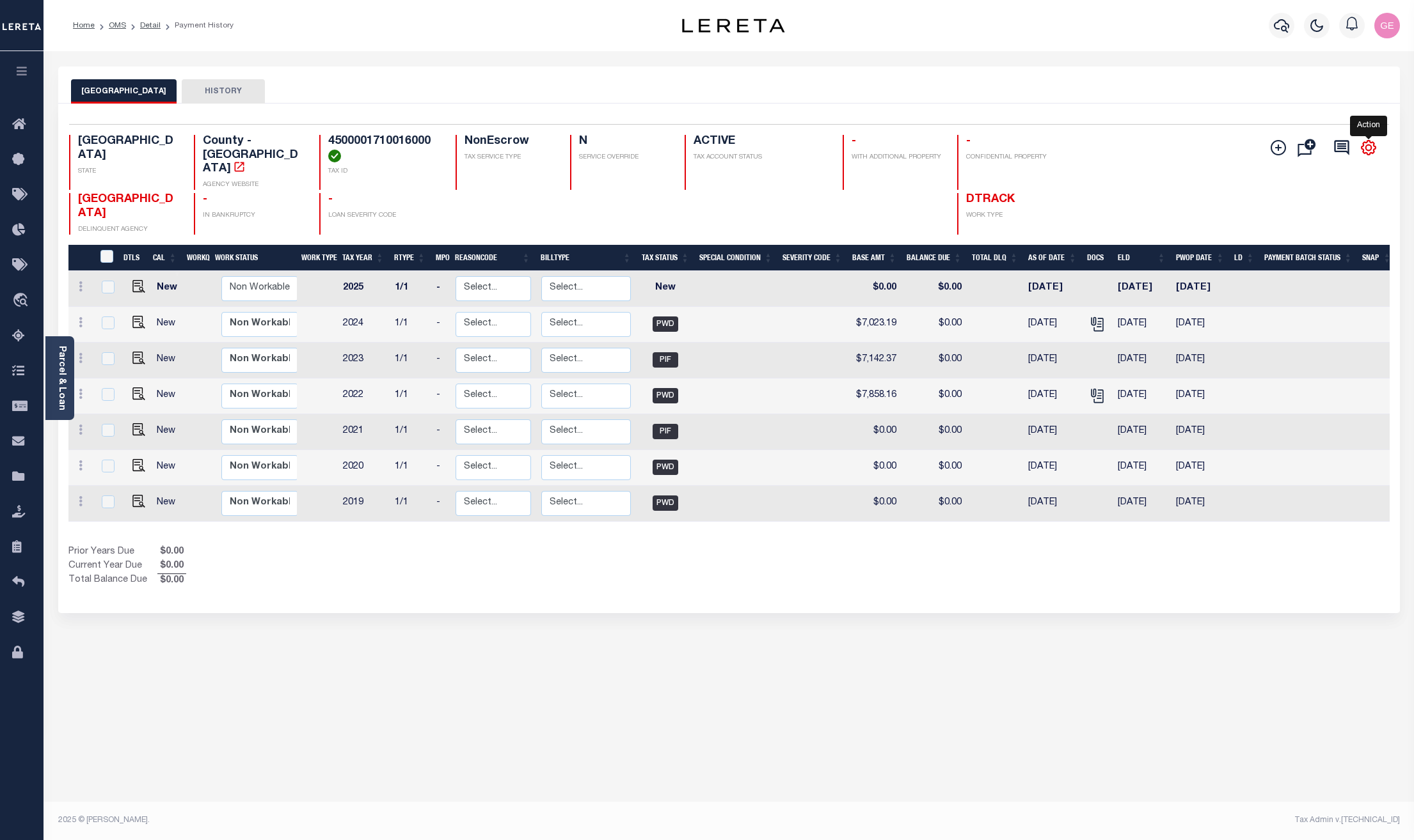
click at [1368, 155] on icon "" at bounding box center [1369, 147] width 14 height 14
click at [1371, 155] on icon "" at bounding box center [1369, 148] width 17 height 17
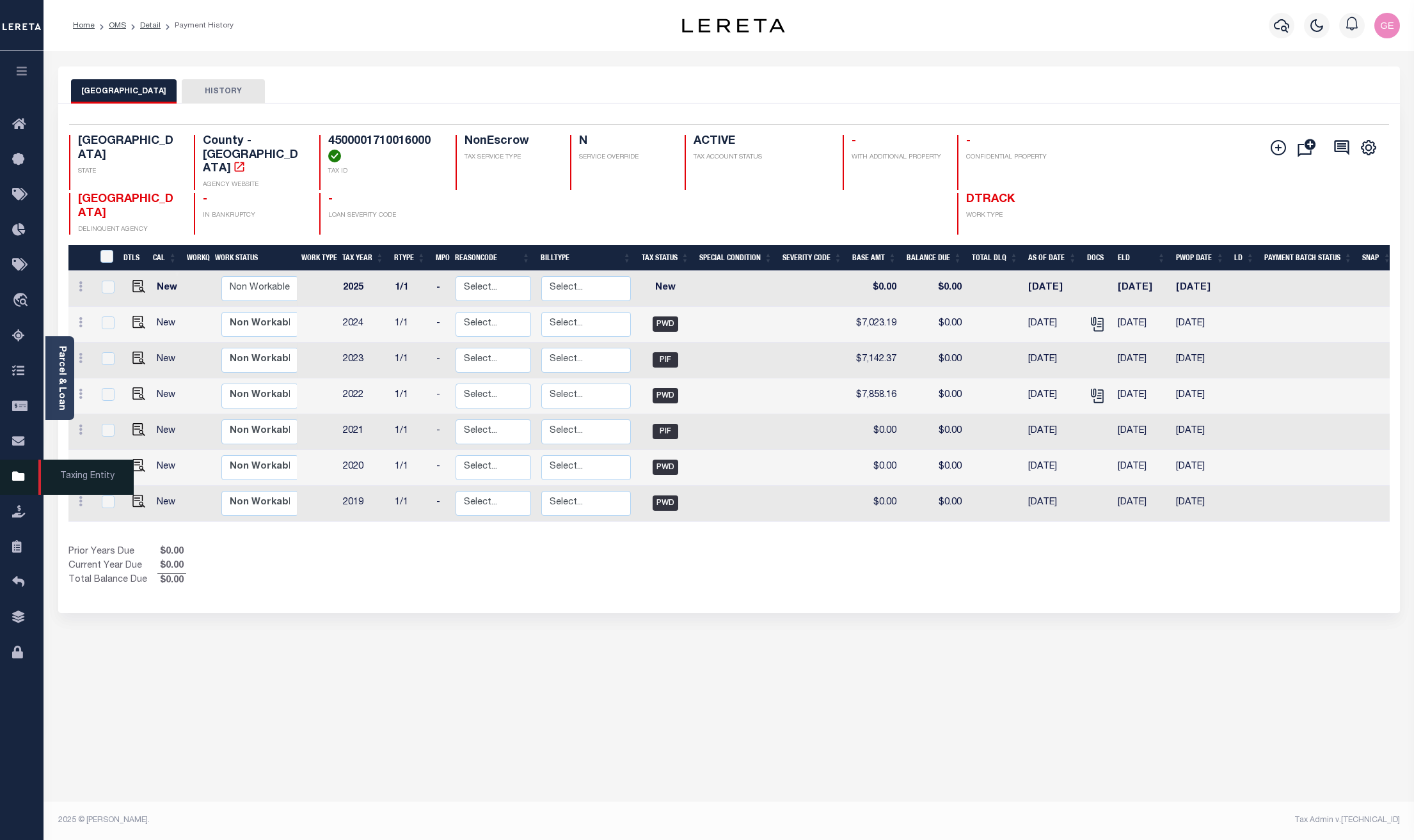
click at [20, 486] on icon at bounding box center [22, 477] width 20 height 16
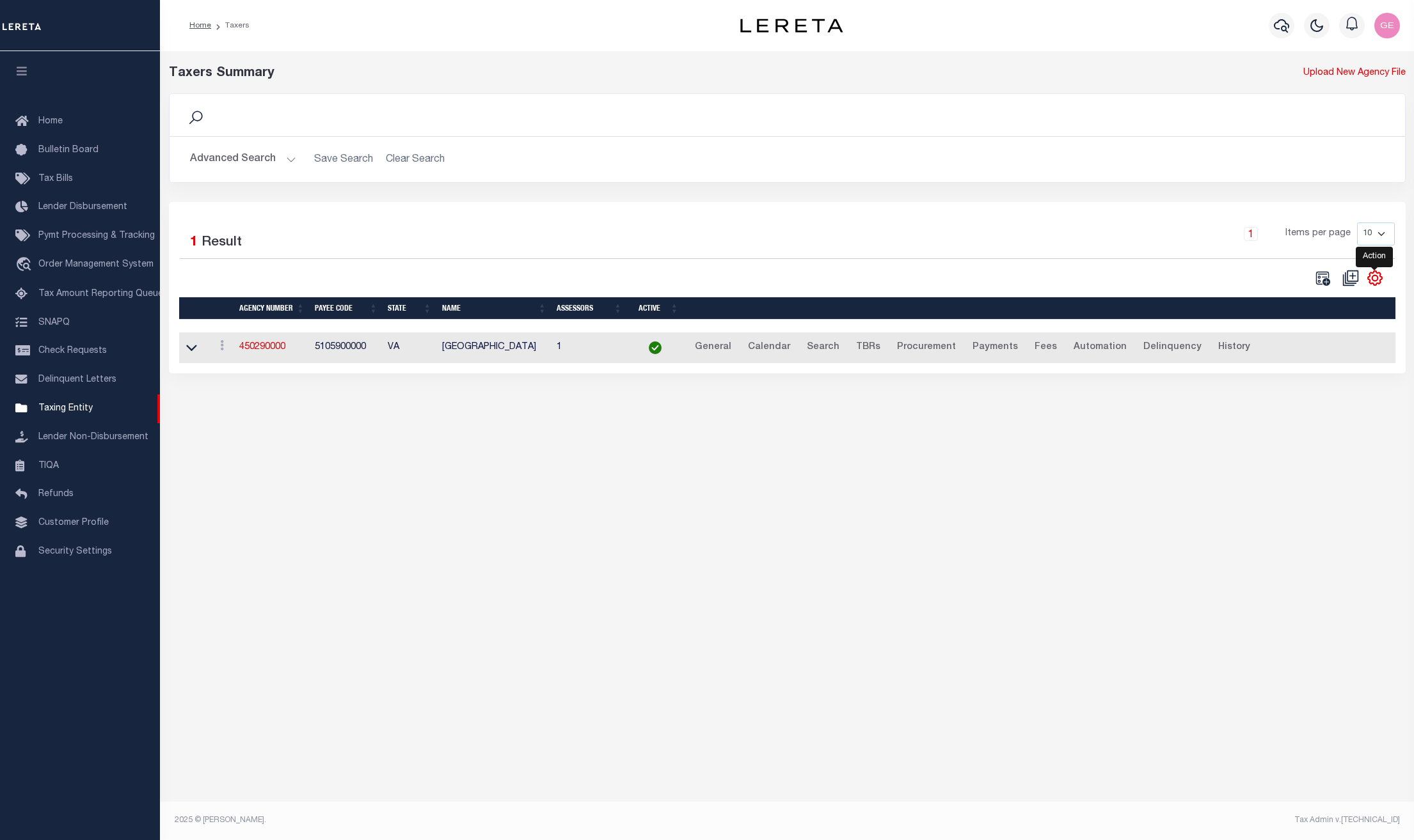
click at [1376, 285] on icon "" at bounding box center [1375, 278] width 14 height 14
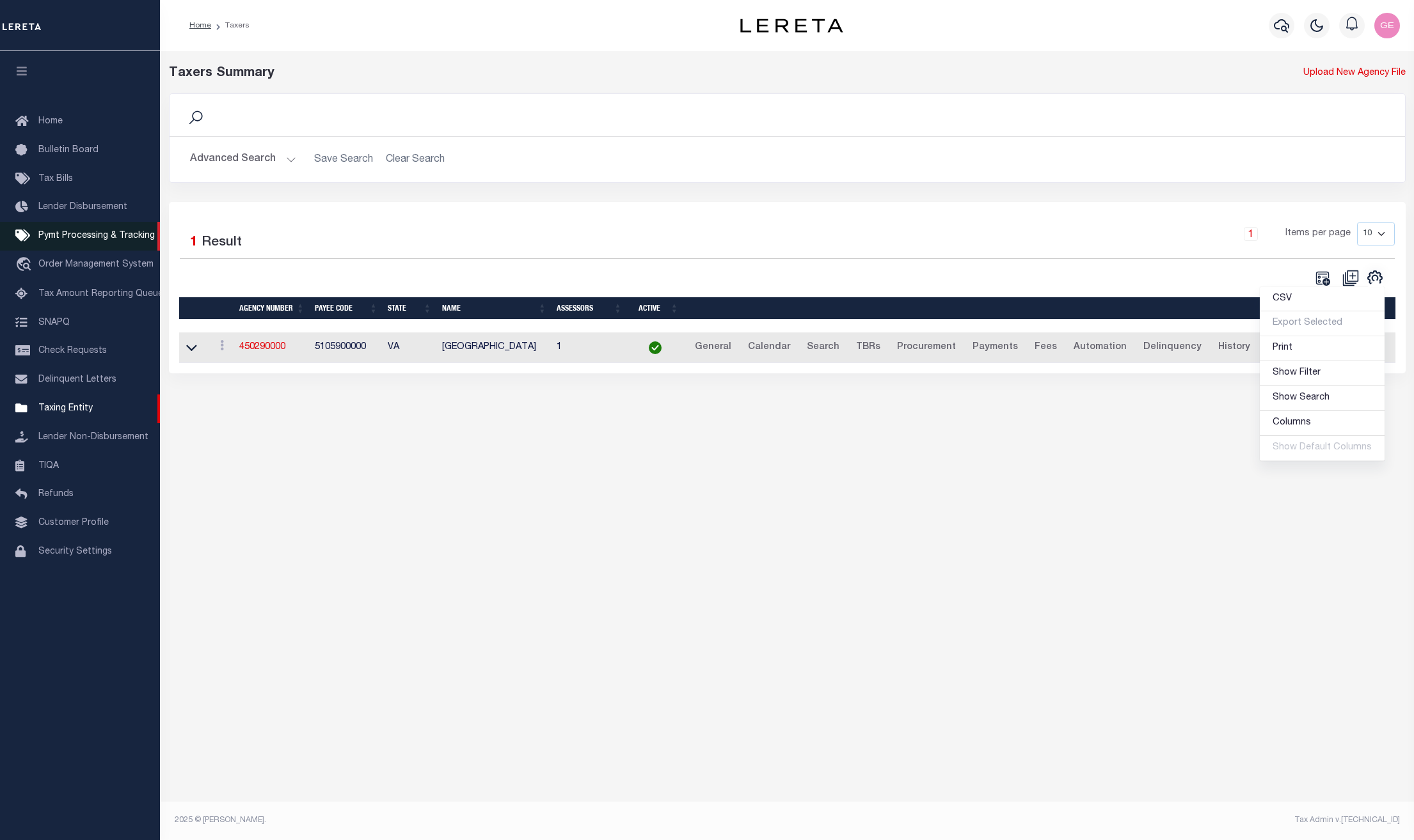
click at [79, 245] on link "Pymt Processing & Tracking" at bounding box center [80, 236] width 160 height 29
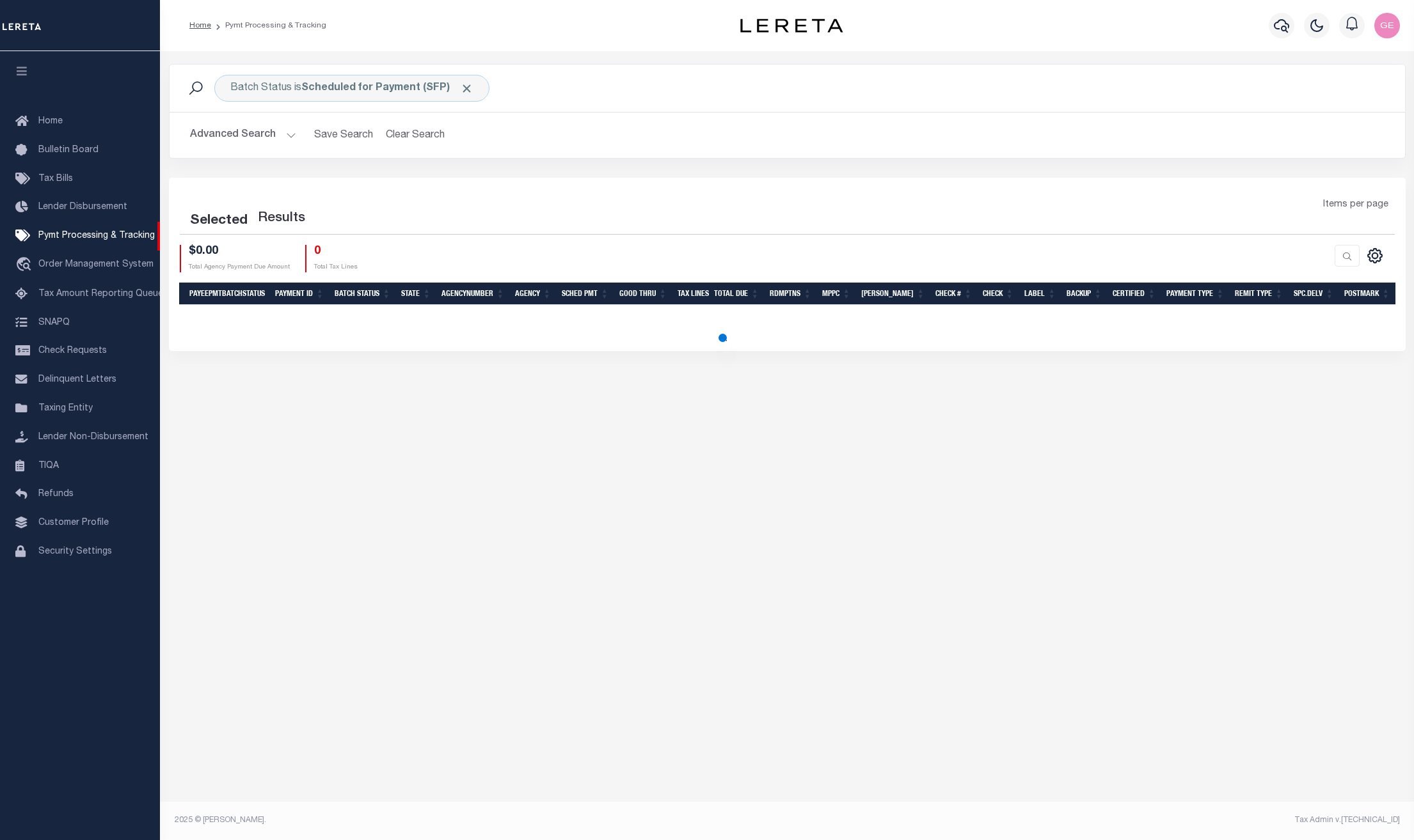
click at [290, 139] on button "Advanced Search" at bounding box center [243, 135] width 107 height 25
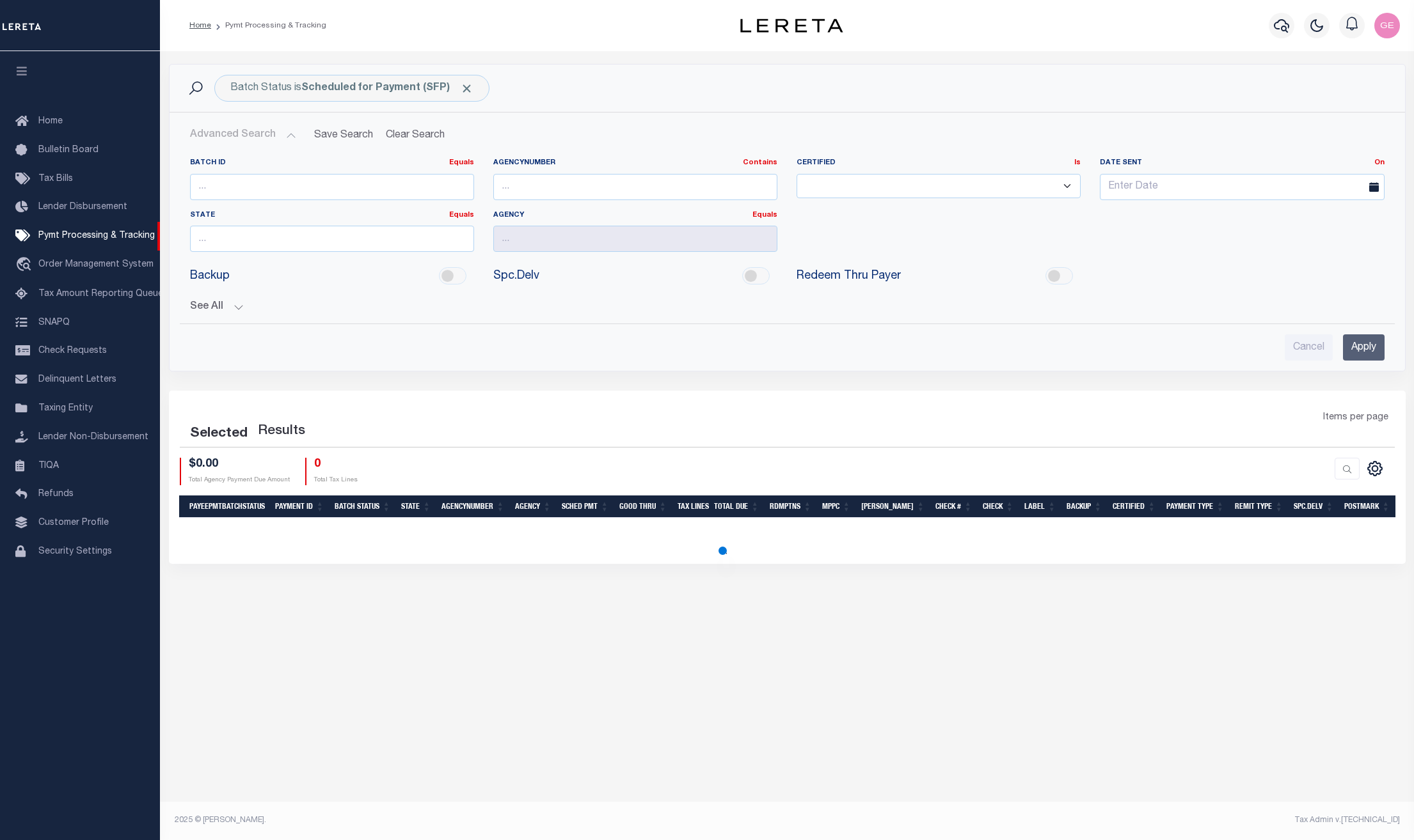
click at [289, 139] on button "Advanced Search" at bounding box center [243, 135] width 107 height 25
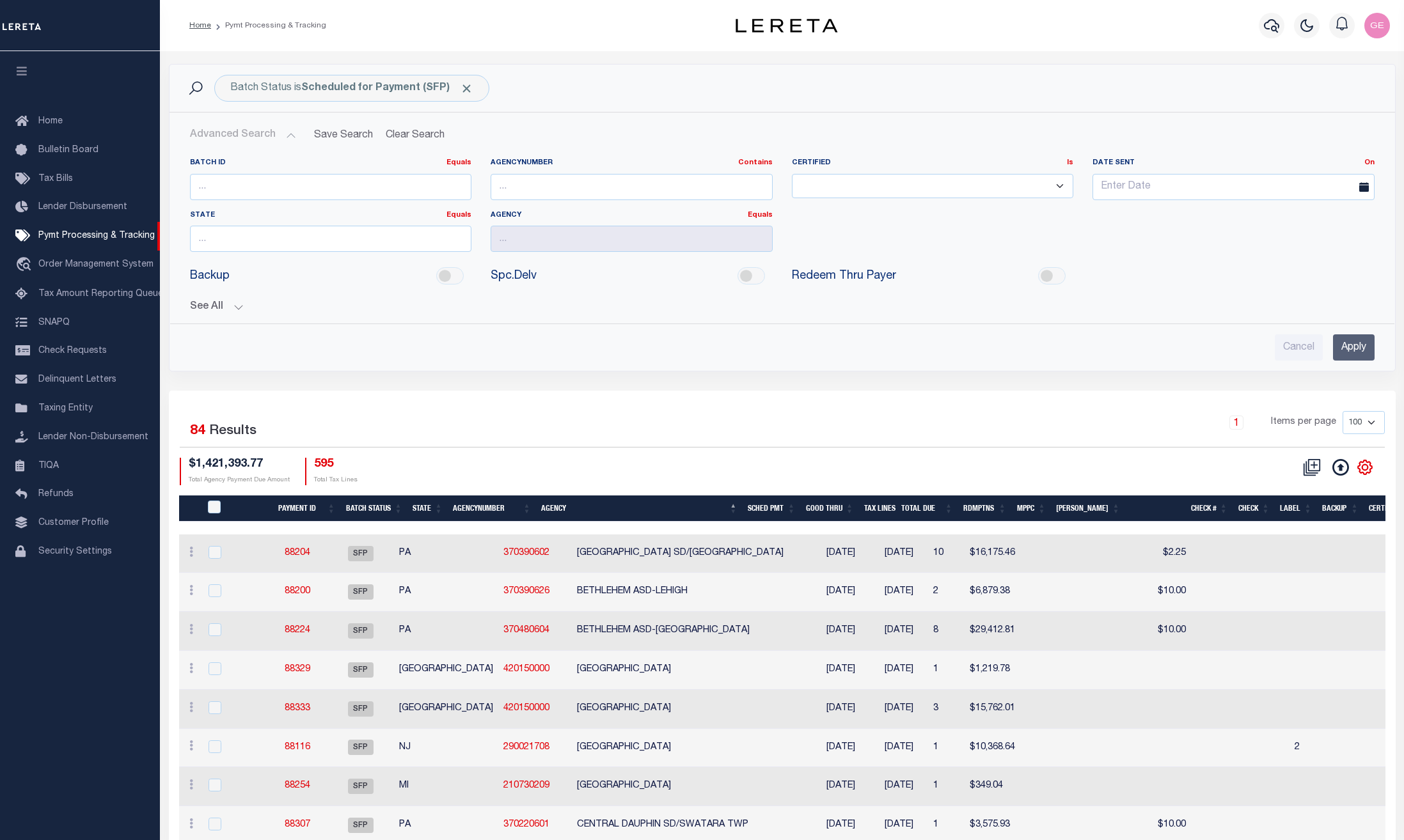
click at [1370, 460] on icon at bounding box center [1365, 468] width 17 height 17
click at [1370, 460] on icon "" at bounding box center [1365, 468] width 17 height 17
click at [376, 185] on input "number" at bounding box center [331, 187] width 282 height 26
drag, startPoint x: 323, startPoint y: 555, endPoint x: 295, endPoint y: 555, distance: 28.0
click at [295, 555] on td "88204" at bounding box center [297, 554] width 60 height 39
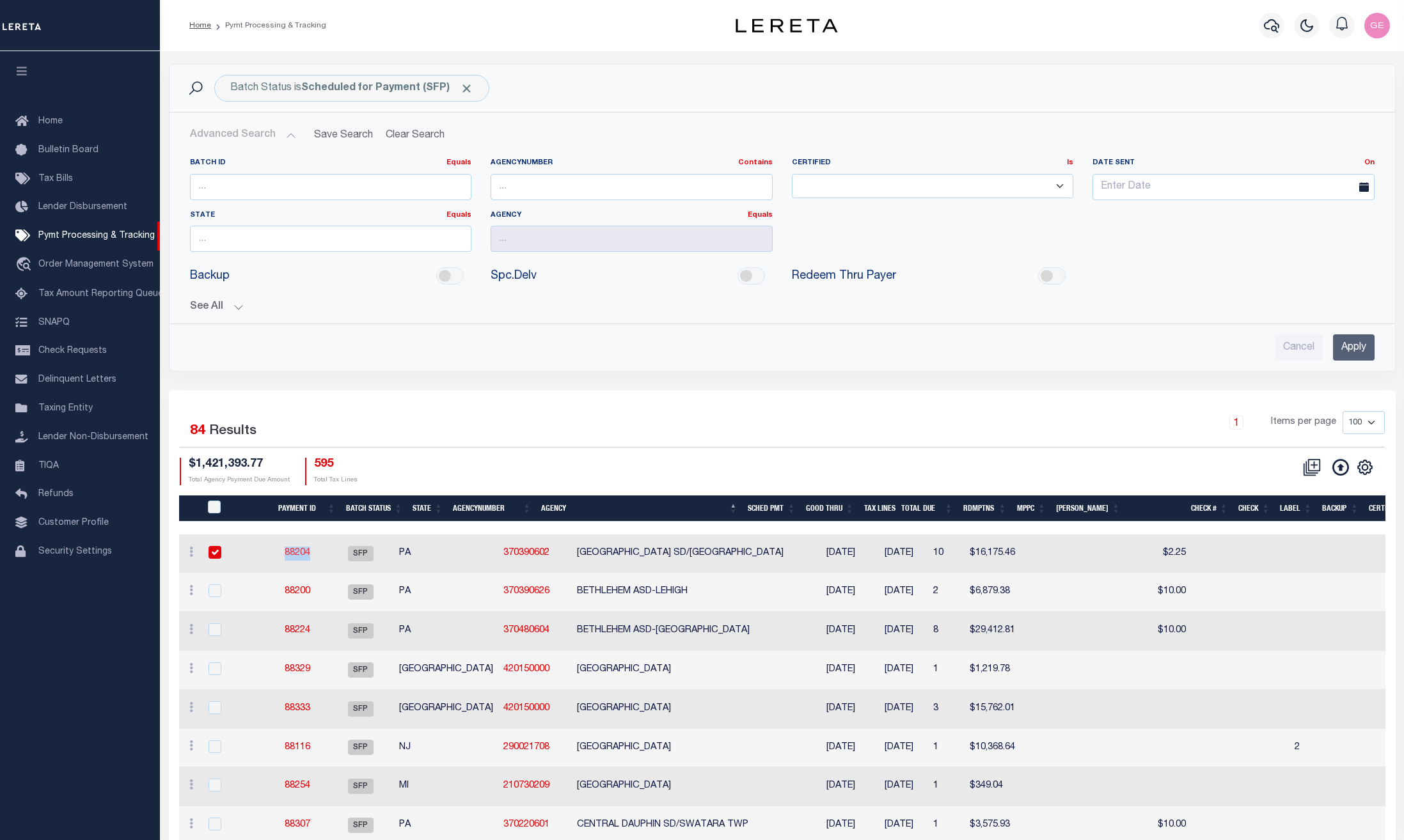
checkbox input "true"
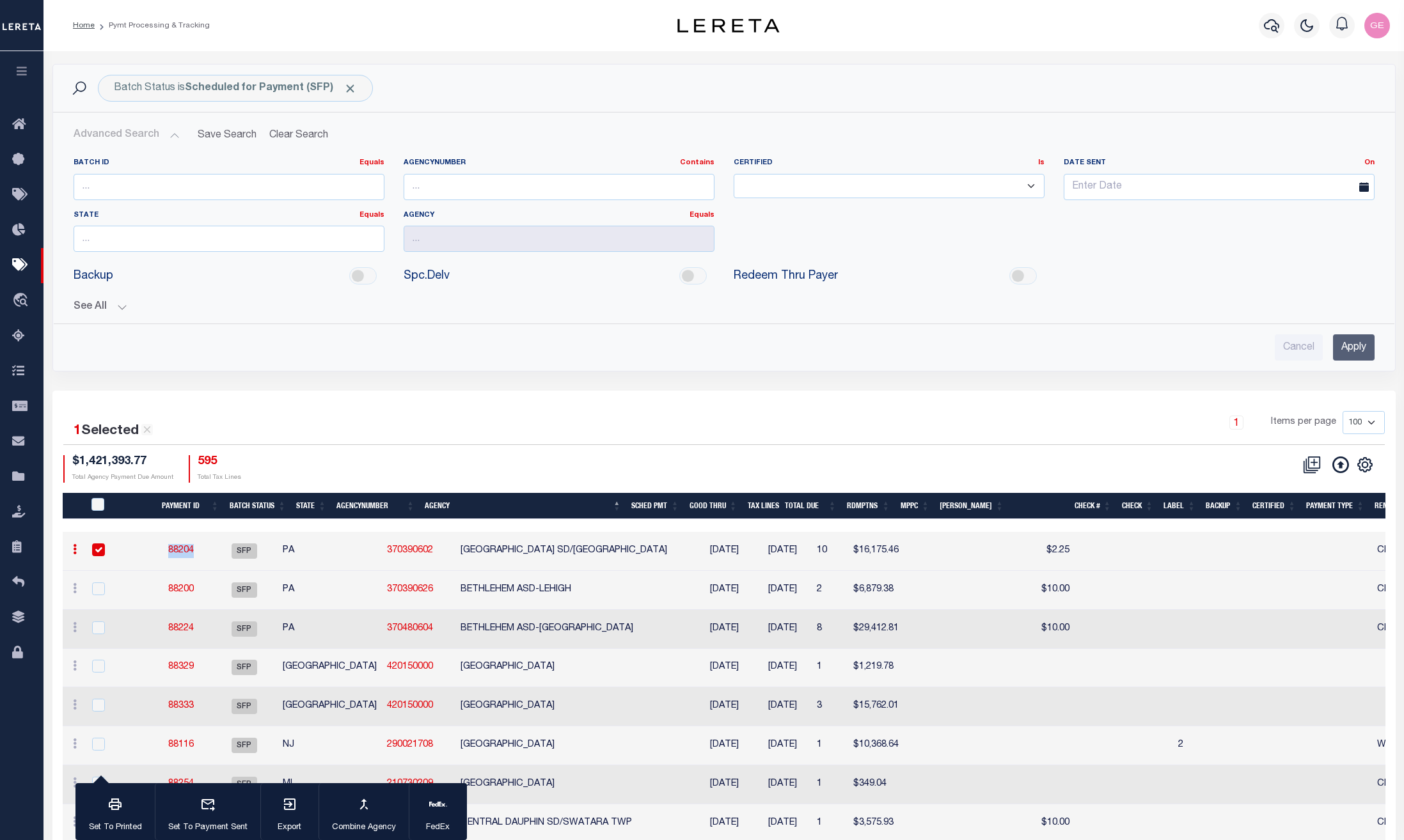
copy link "88204"
click at [350, 184] on input "number" at bounding box center [228, 187] width 311 height 26
paste input "88204"
type input "88204"
click at [1359, 347] on input "Apply" at bounding box center [1353, 348] width 42 height 26
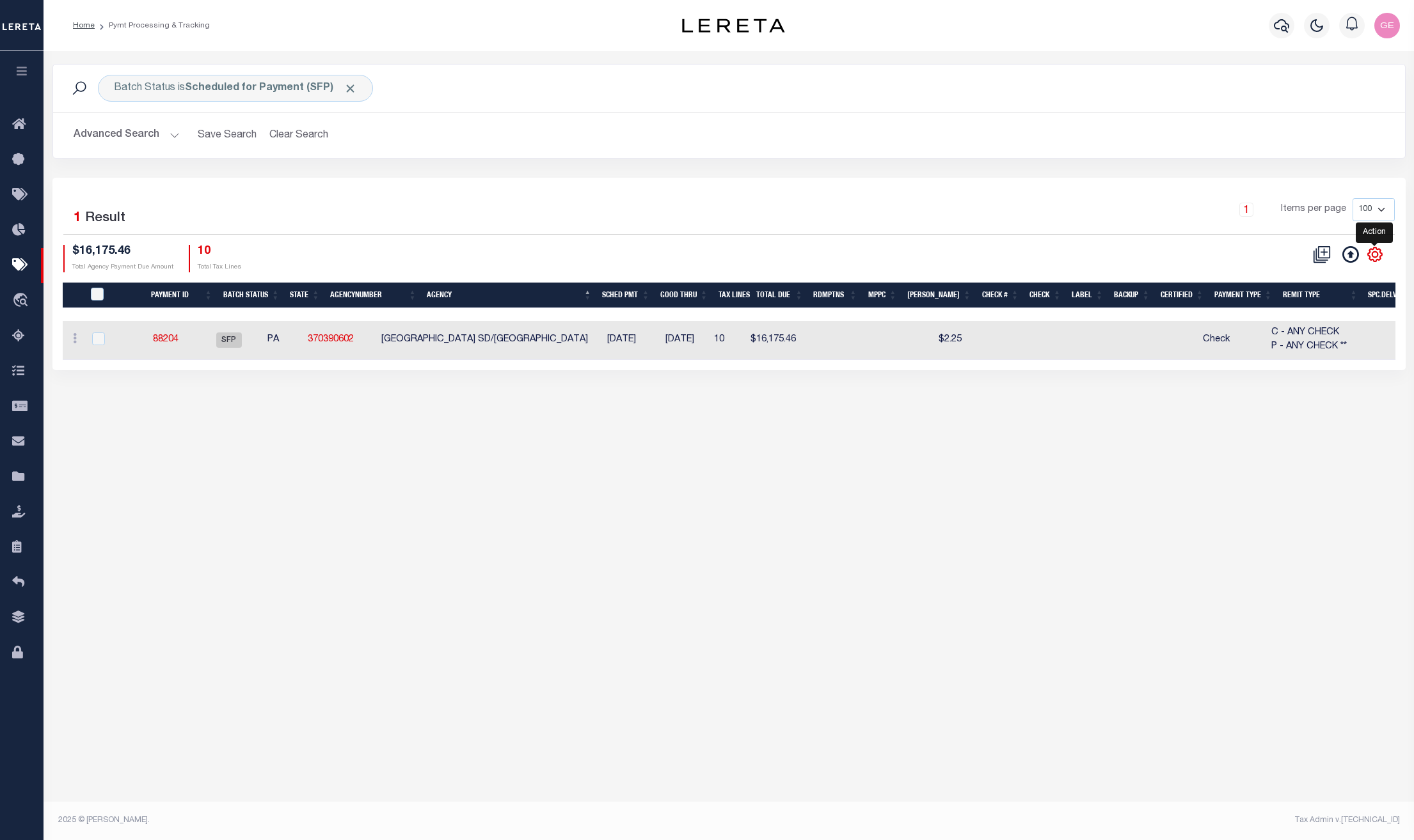
click at [1368, 256] on icon "" at bounding box center [1375, 254] width 14 height 14
click at [1371, 262] on icon "" at bounding box center [1375, 255] width 17 height 17
click at [1365, 256] on link at bounding box center [1375, 253] width 20 height 9
click at [1365, 257] on link at bounding box center [1375, 253] width 20 height 9
click at [1366, 260] on icon "" at bounding box center [1375, 255] width 17 height 17
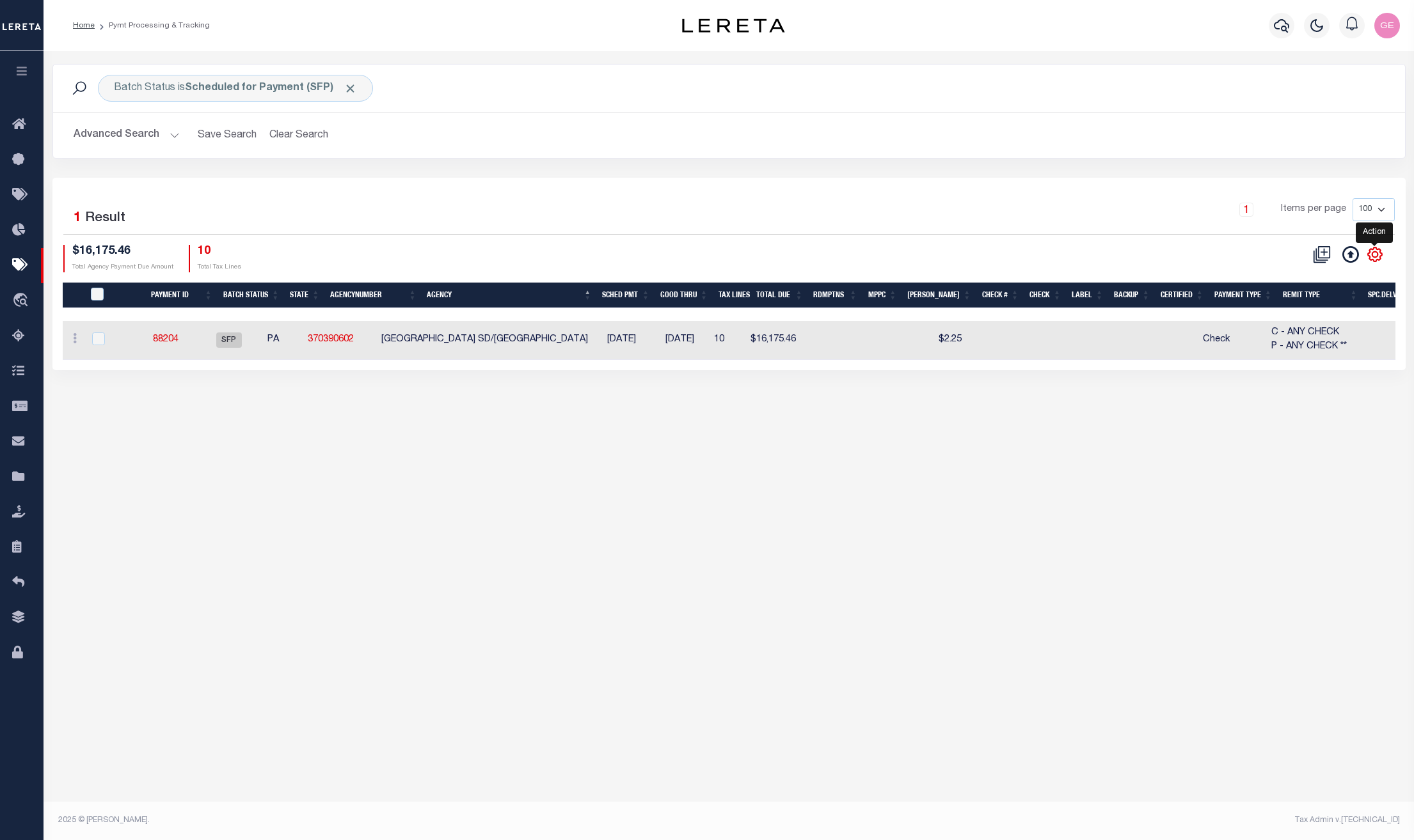
click at [1366, 260] on icon "" at bounding box center [1375, 255] width 17 height 17
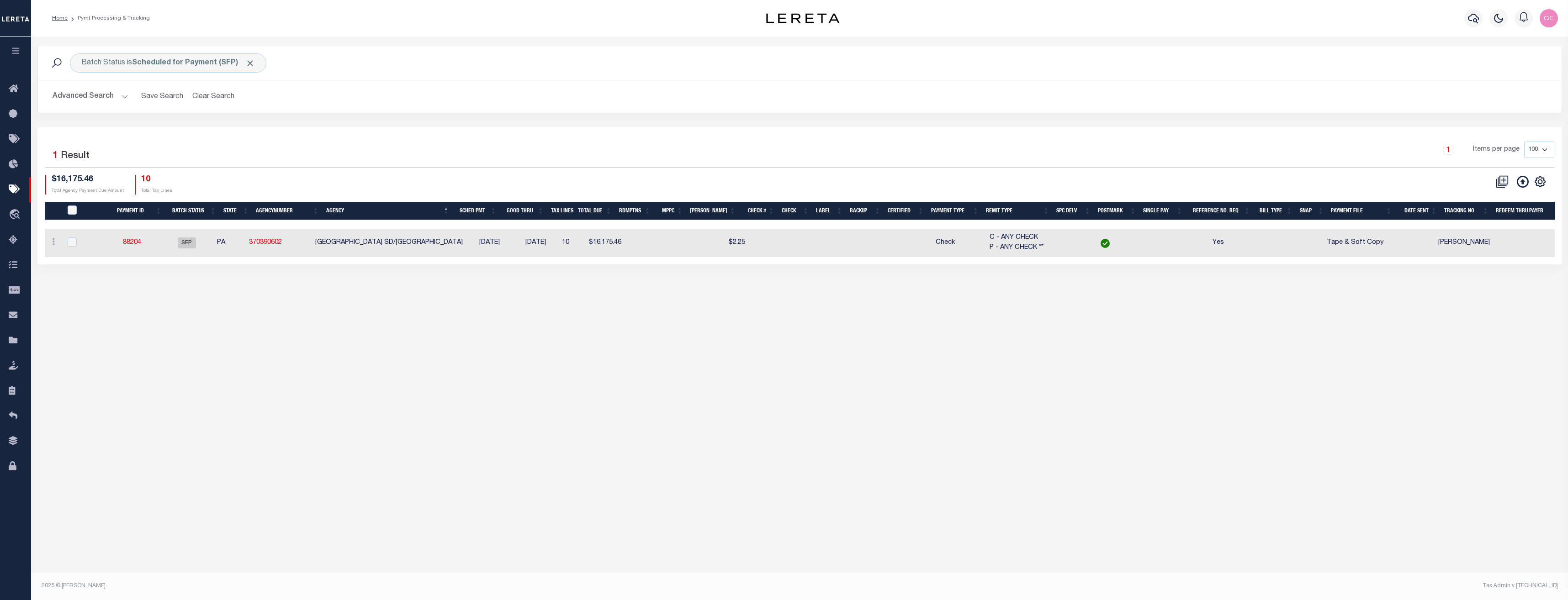
click at [855, 517] on div "Batch Status is Scheduled for Payment (SFP) Search Advanced Search Save Search …" at bounding box center [799, 307] width 1537 height 540
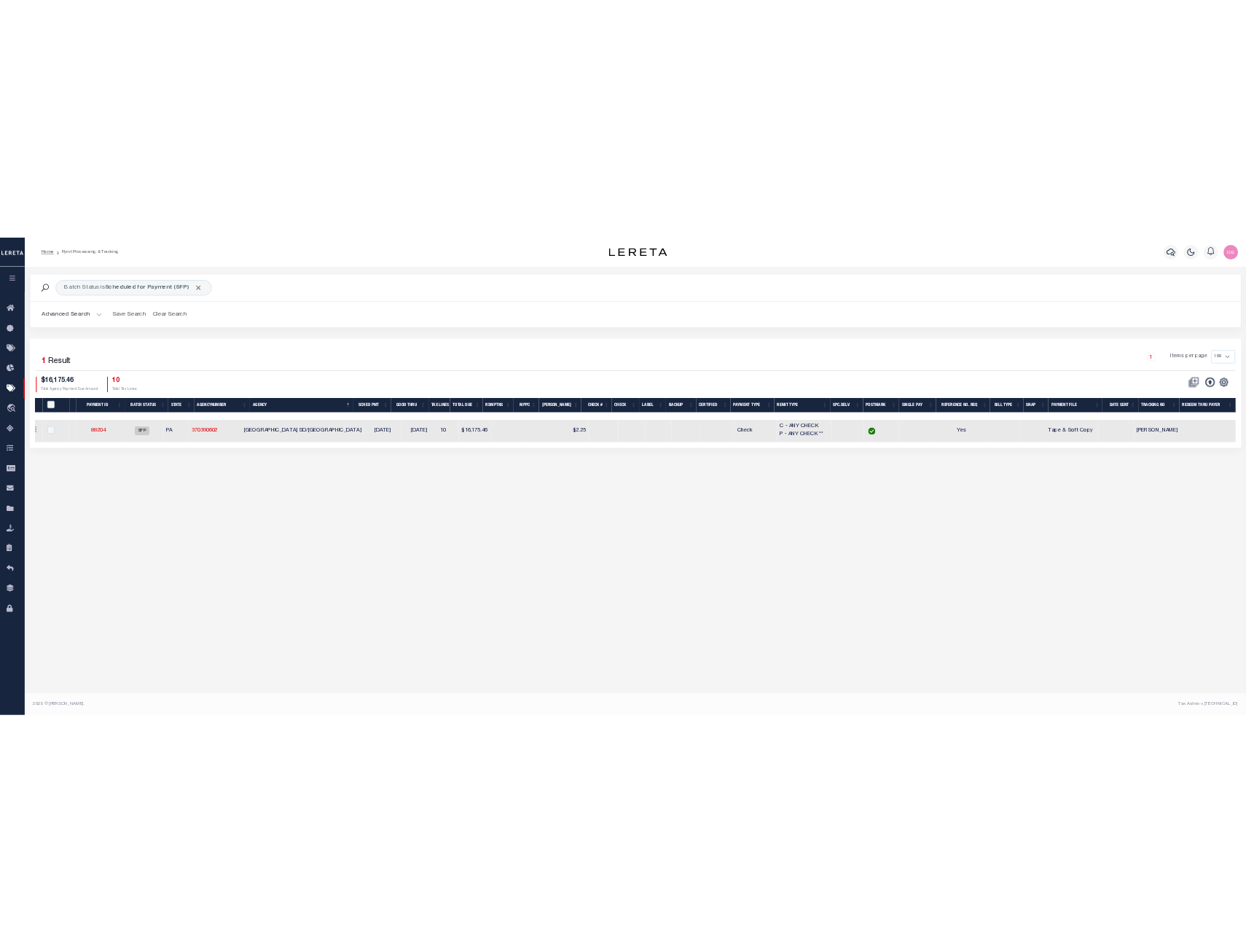
scroll to position [0, 14]
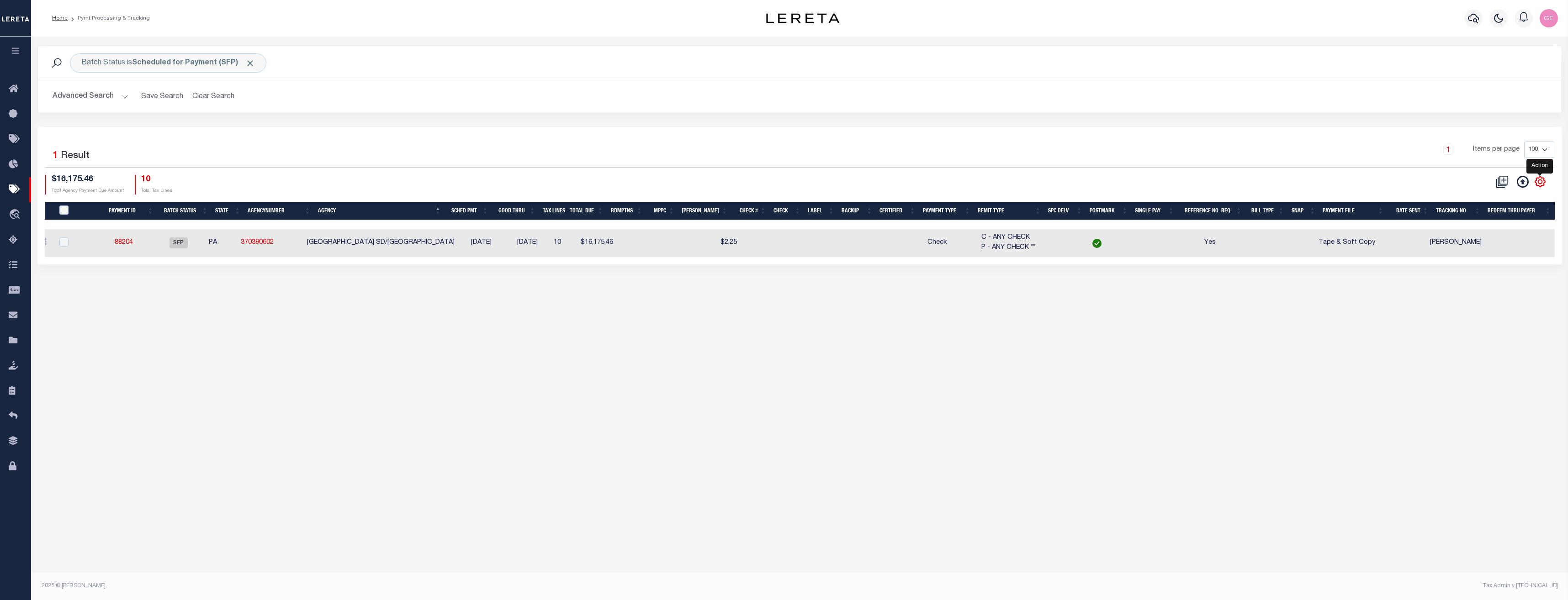
click at [1009, 186] on icon "" at bounding box center [1540, 181] width 10 height 10
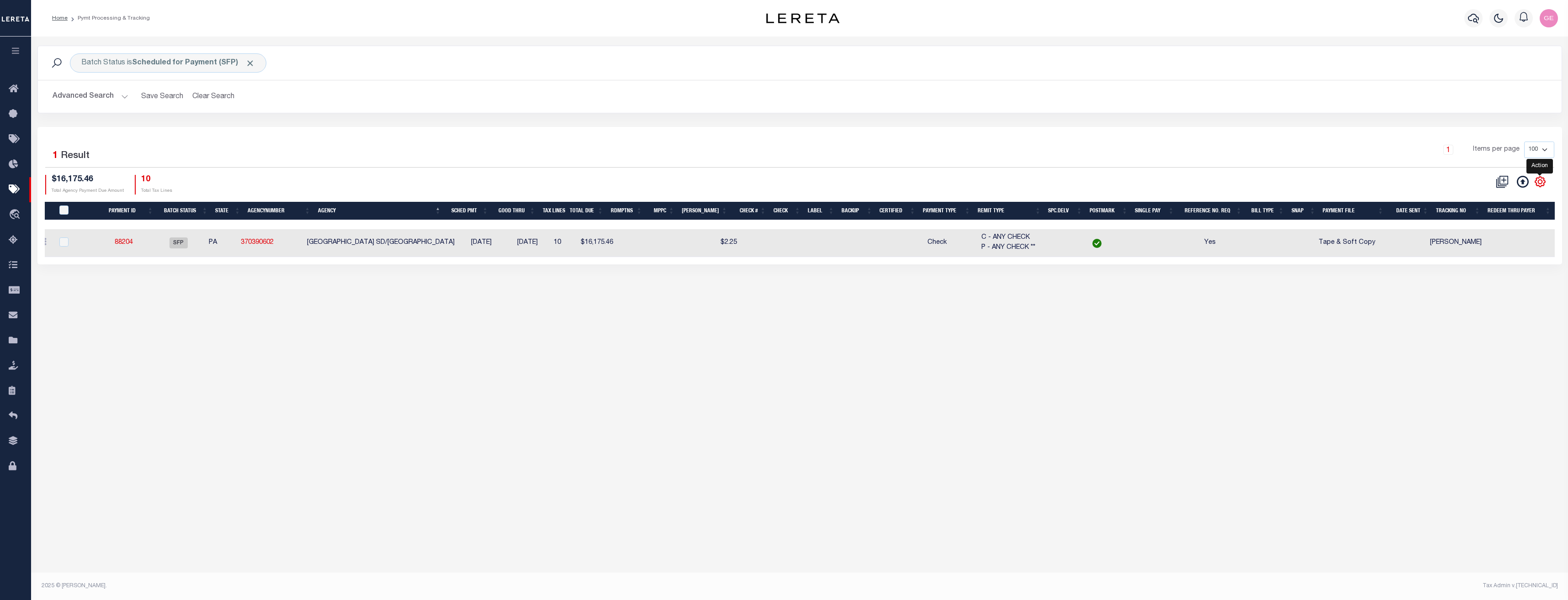
click at [1009, 186] on icon "" at bounding box center [1540, 181] width 10 height 10
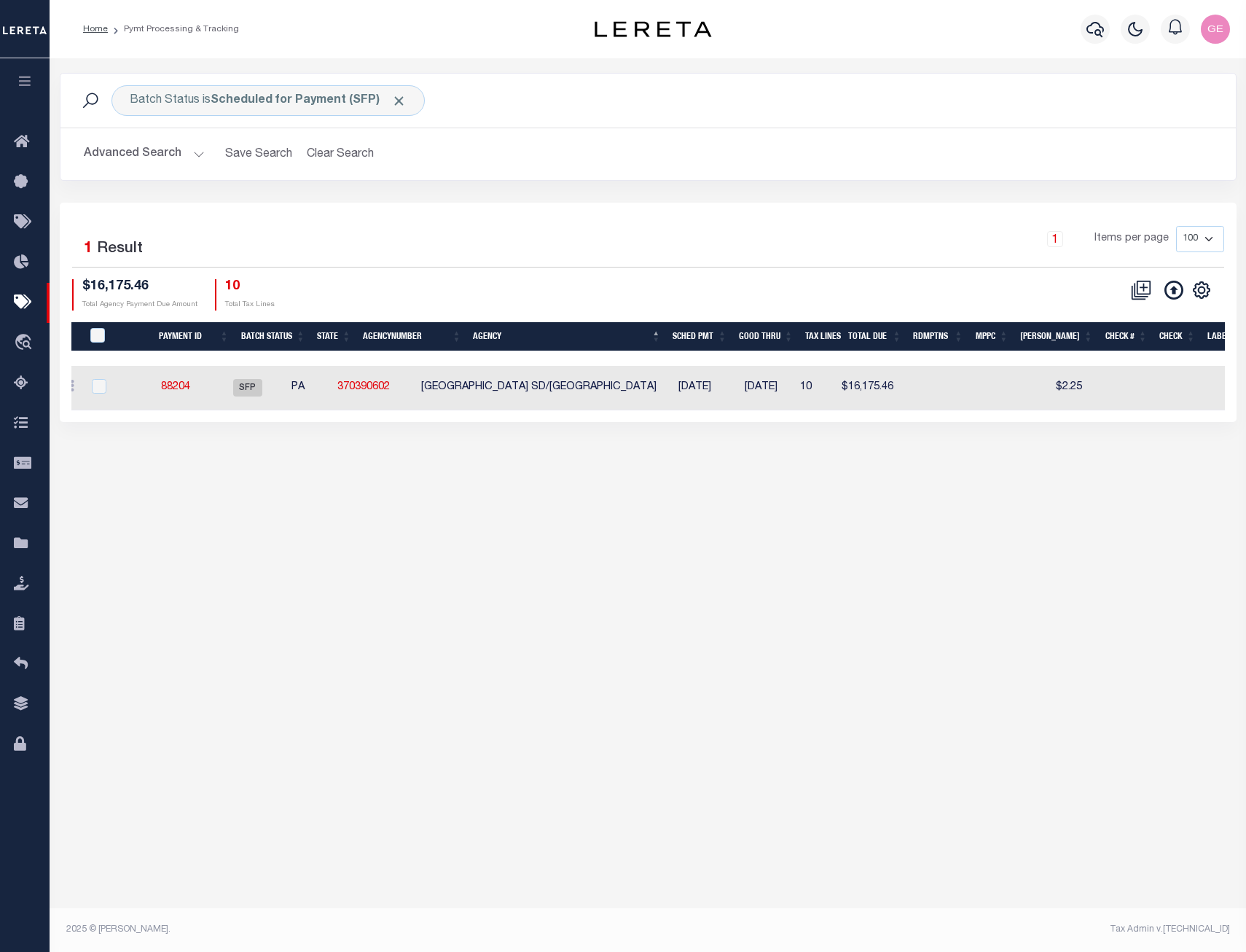
click at [1058, 592] on div "Batch Status is Scheduled for Payment (SFP) Search Advanced Search Save Search …" at bounding box center [648, 487] width 1196 height 857
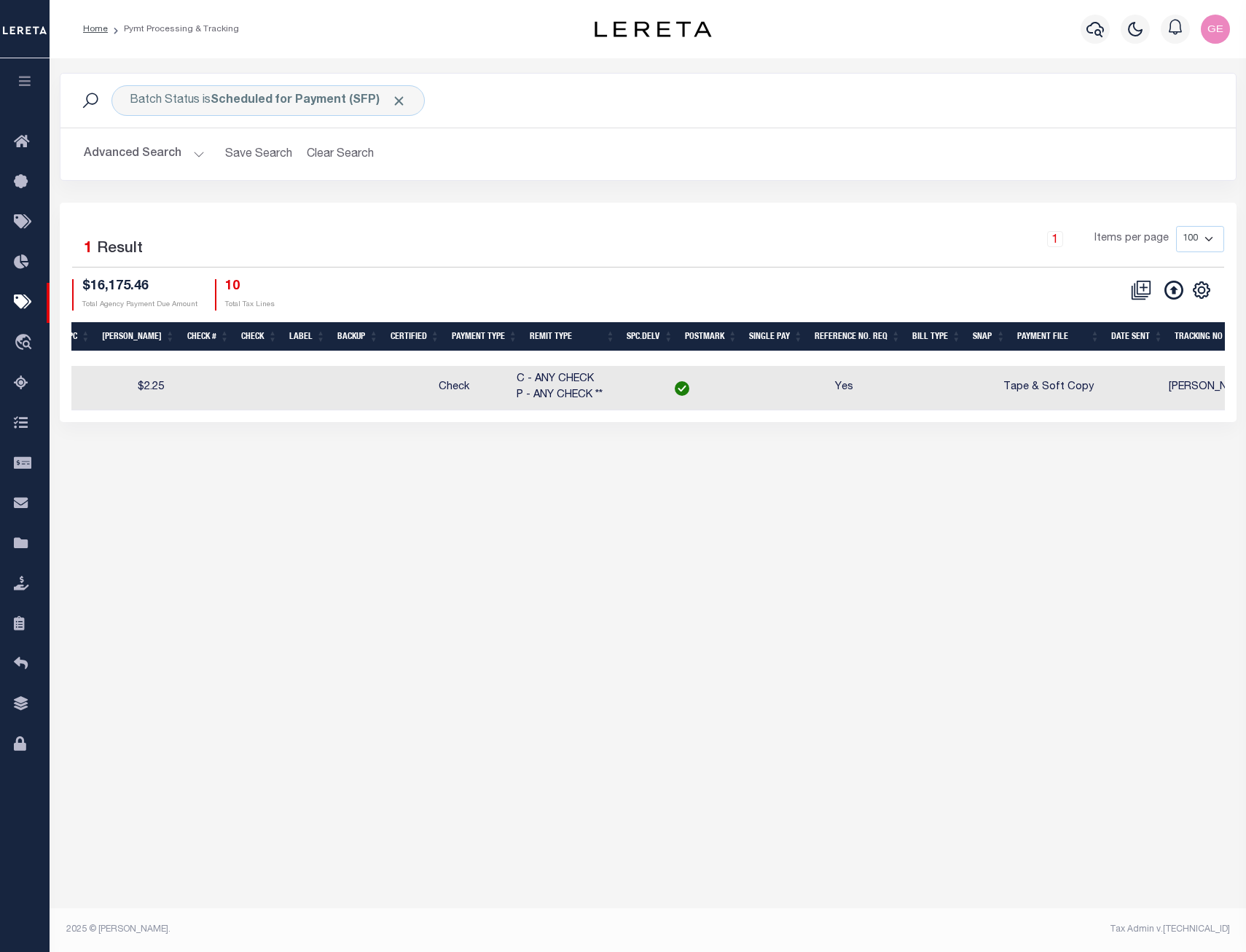
scroll to position [0, 0]
